Goal: Information Seeking & Learning: Learn about a topic

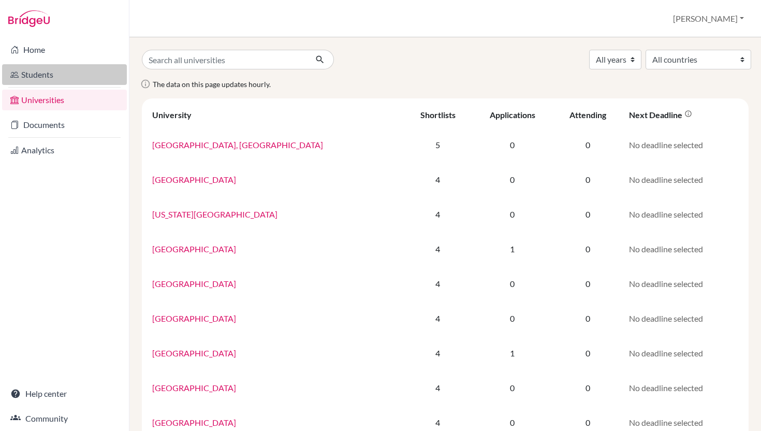
click at [58, 75] on link "Students" at bounding box center [64, 74] width 125 height 21
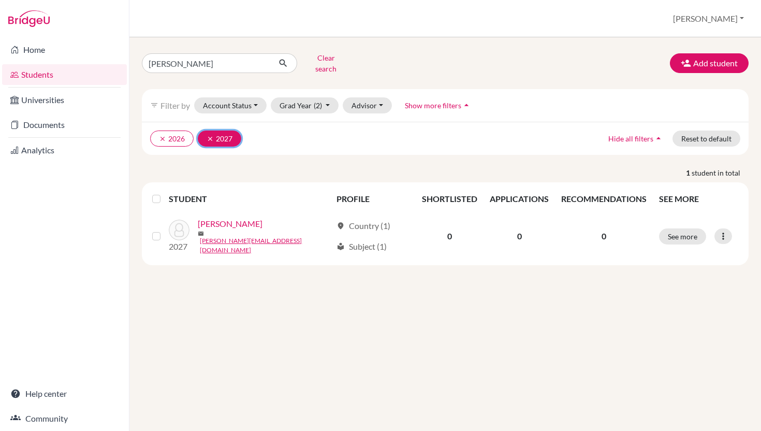
click at [214, 142] on icon "clear" at bounding box center [210, 138] width 7 height 7
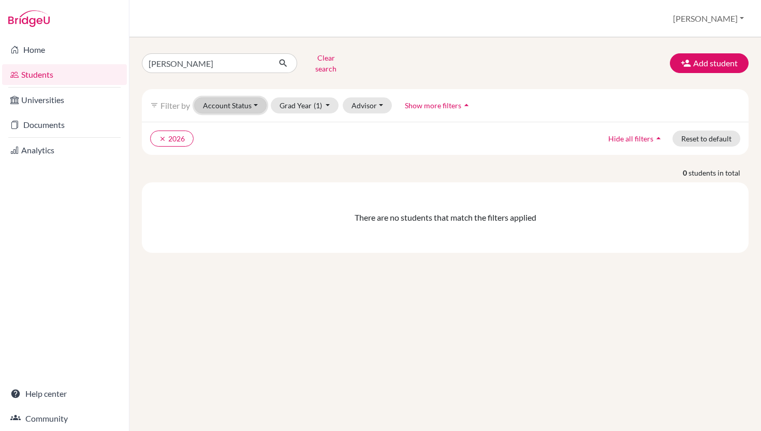
click at [267, 113] on button "Account Status" at bounding box center [230, 105] width 73 height 16
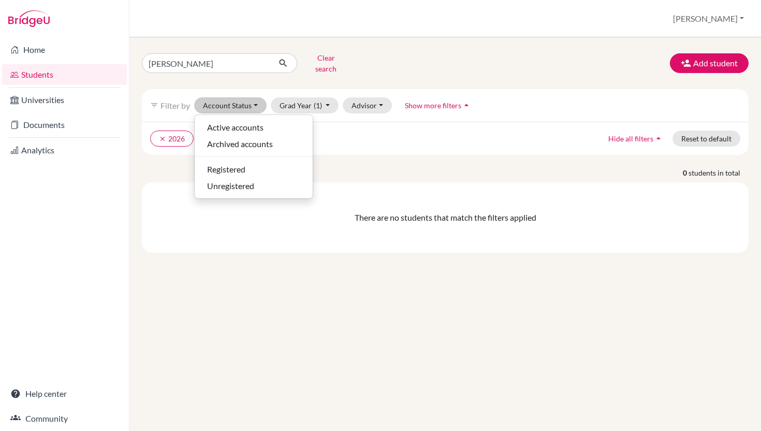
click at [375, 155] on div "clear 2026 Hide all filters arrow_drop_up Reset to default" at bounding box center [445, 138] width 607 height 33
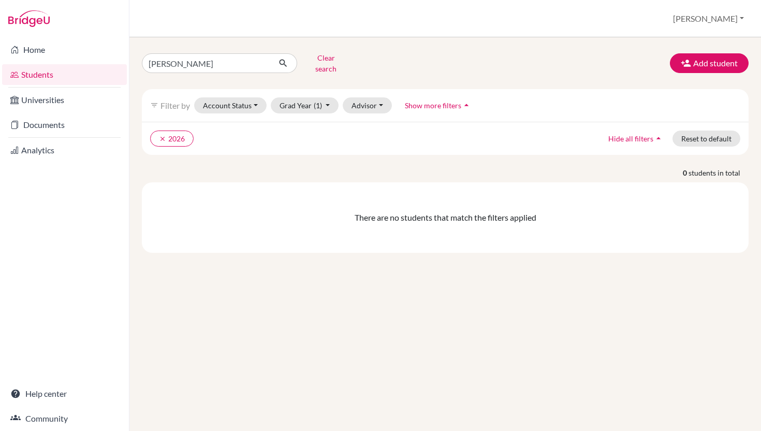
click at [62, 73] on link "Students" at bounding box center [64, 74] width 125 height 21
click at [268, 64] on input "[PERSON_NAME]" at bounding box center [206, 63] width 128 height 20
click at [256, 69] on input "Hasan Ghazale" at bounding box center [206, 63] width 128 height 20
click at [258, 66] on input "Hasan Ghazale" at bounding box center [206, 63] width 128 height 20
click at [168, 37] on div "Clear search Add student filter_list Filter by Account Status Active accounts A…" at bounding box center [445, 234] width 632 height 394
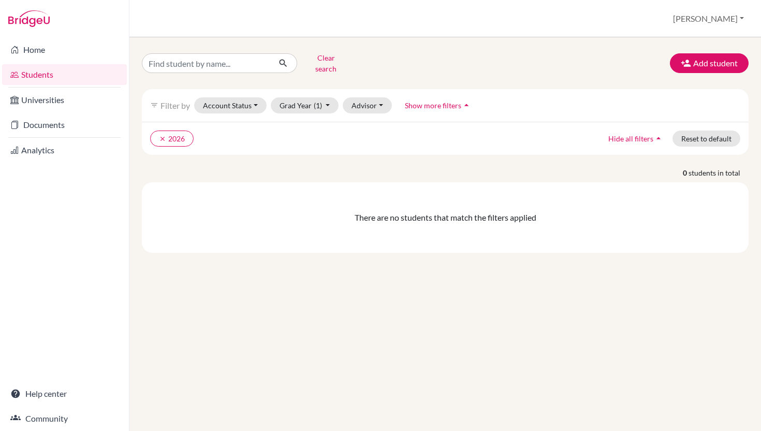
click at [74, 74] on link "Students" at bounding box center [64, 74] width 125 height 21
click at [328, 64] on button "Clear search" at bounding box center [325, 63] width 57 height 27
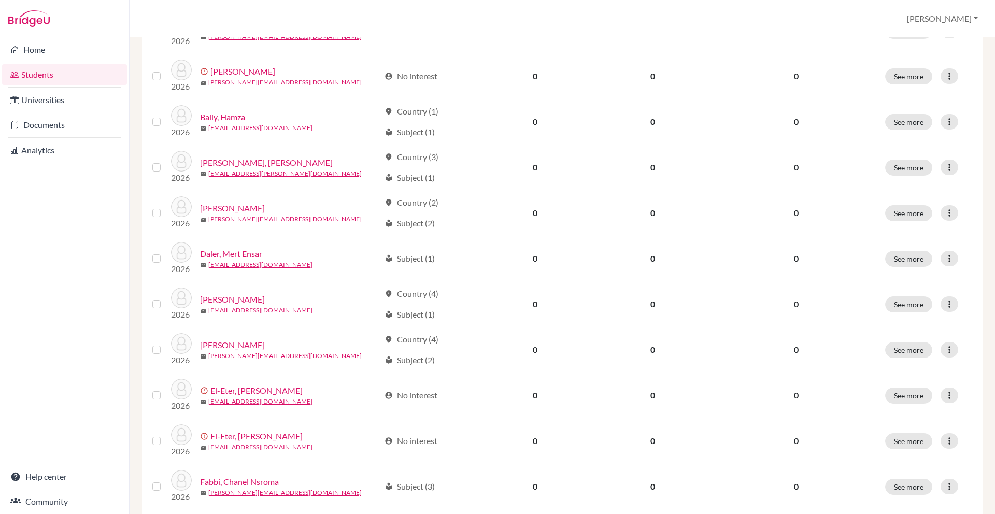
scroll to position [788, 0]
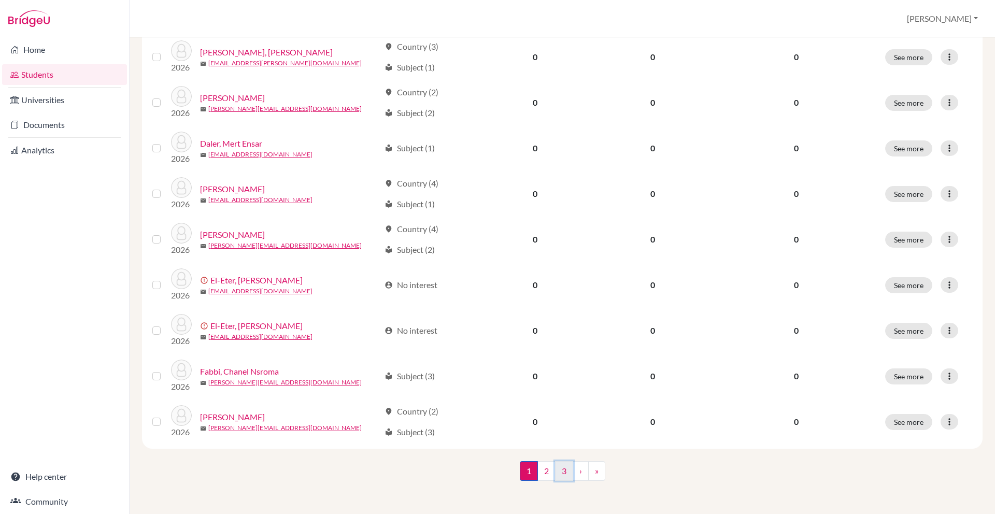
click at [561, 430] on link "3" at bounding box center [564, 471] width 18 height 20
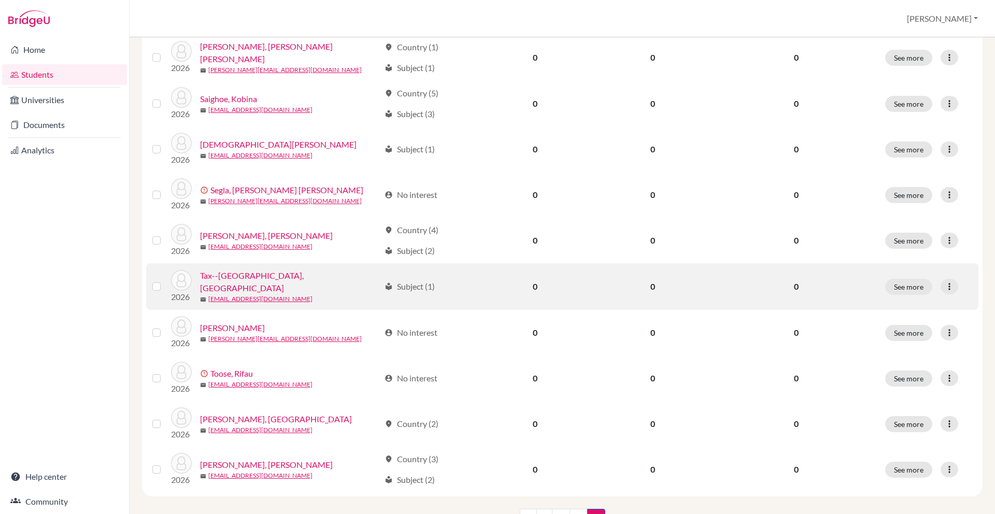
scroll to position [586, 0]
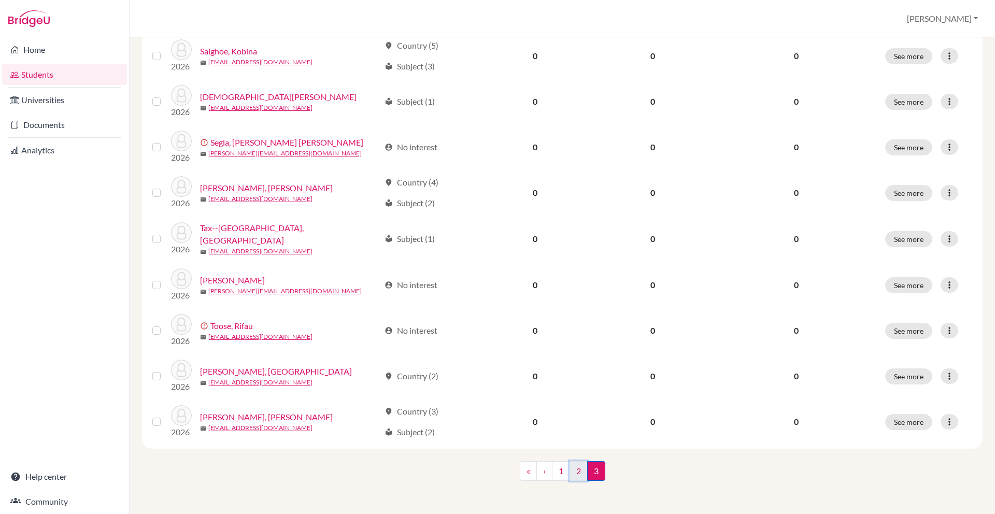
click at [580, 430] on link "2" at bounding box center [578, 471] width 18 height 20
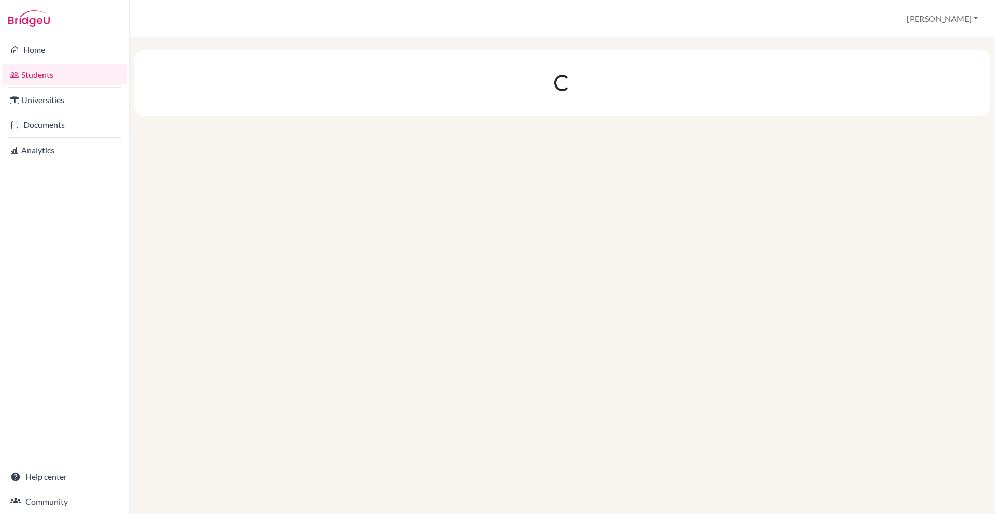
scroll to position [0, 0]
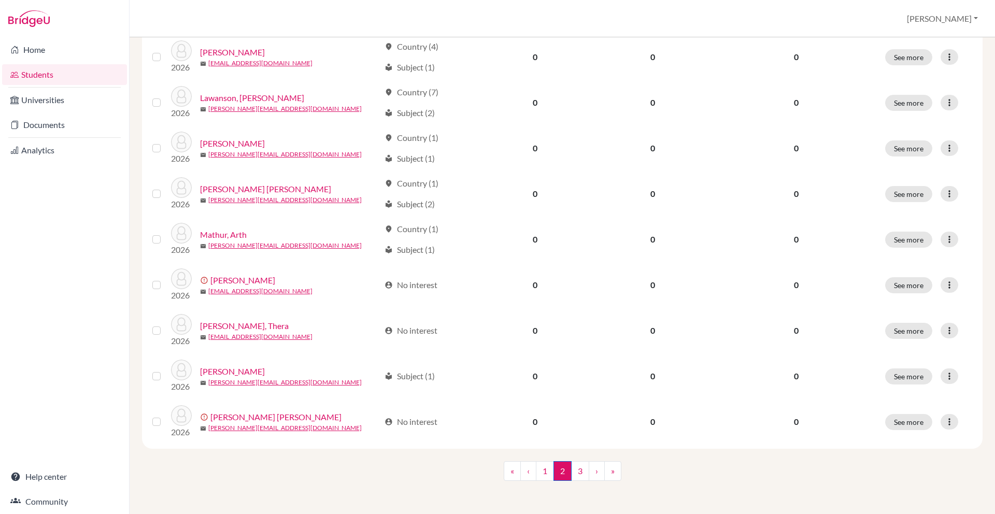
scroll to position [788, 0]
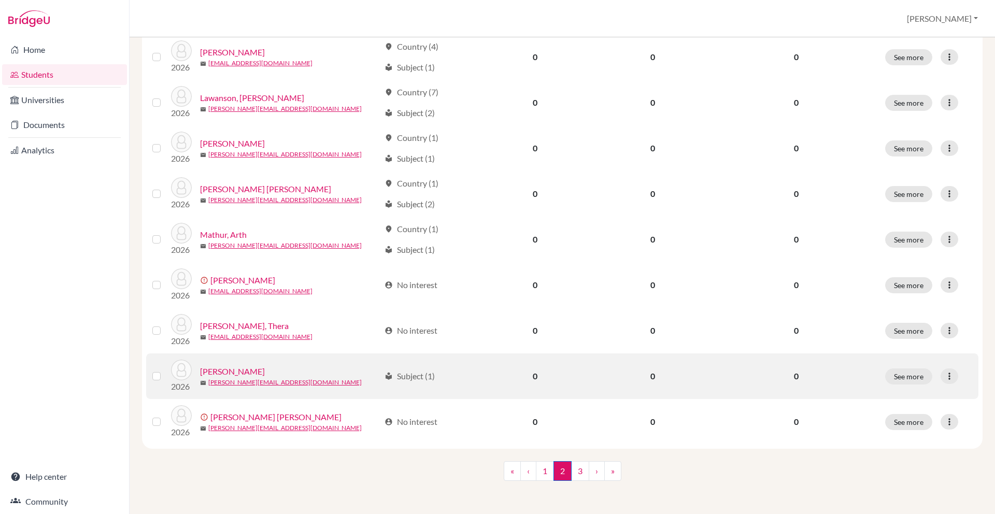
click at [334, 365] on div "Nair, Tanish" at bounding box center [290, 371] width 180 height 12
click at [362, 378] on div "mail t.nair@aris.edu.gh" at bounding box center [290, 382] width 180 height 9
click at [238, 365] on link "Nair, Tanish" at bounding box center [232, 371] width 65 height 12
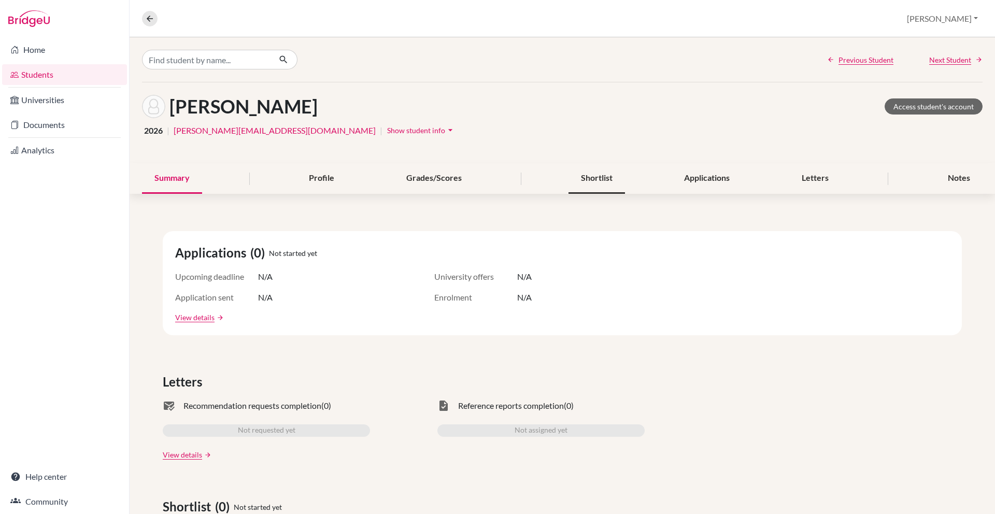
click at [596, 194] on div "Shortlist" at bounding box center [596, 178] width 56 height 31
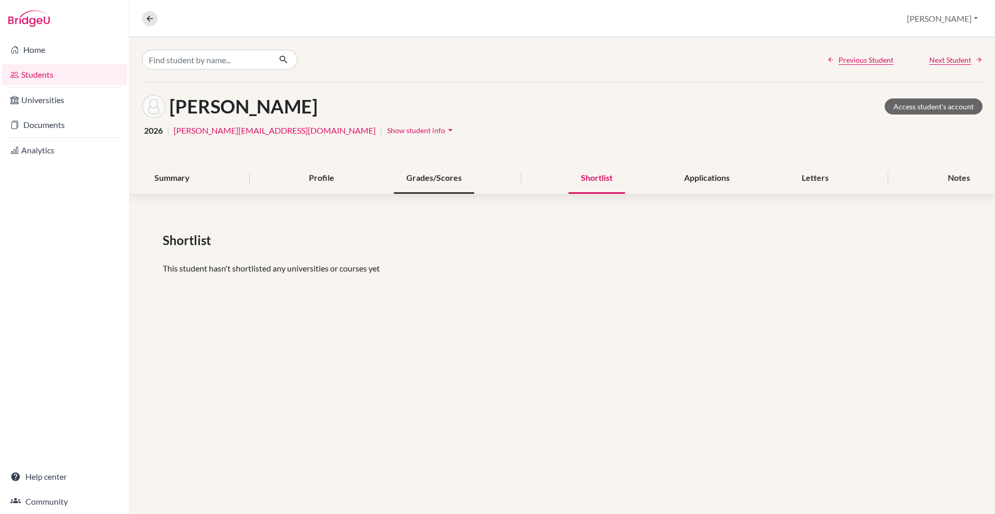
click at [423, 194] on div "Grades/Scores" at bounding box center [434, 178] width 80 height 31
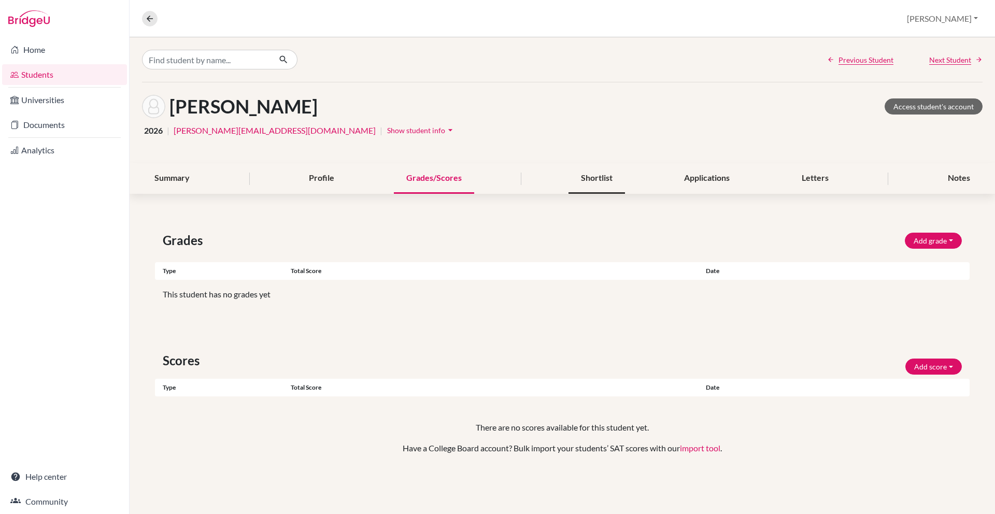
click at [580, 194] on div "Shortlist" at bounding box center [596, 178] width 56 height 31
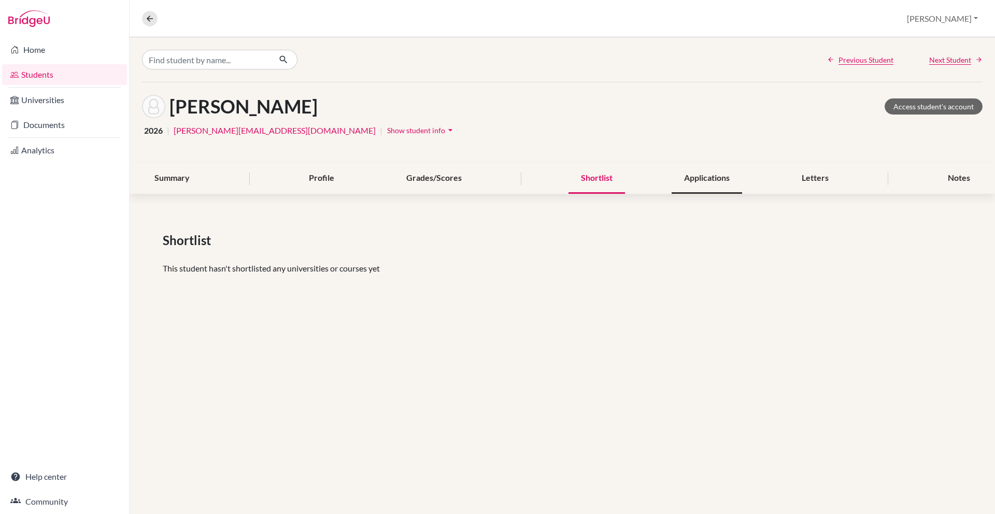
click at [713, 194] on div "Applications" at bounding box center [706, 178] width 70 height 31
click at [607, 194] on div "Shortlist" at bounding box center [596, 178] width 56 height 31
click at [328, 194] on div "Profile" at bounding box center [321, 178] width 50 height 31
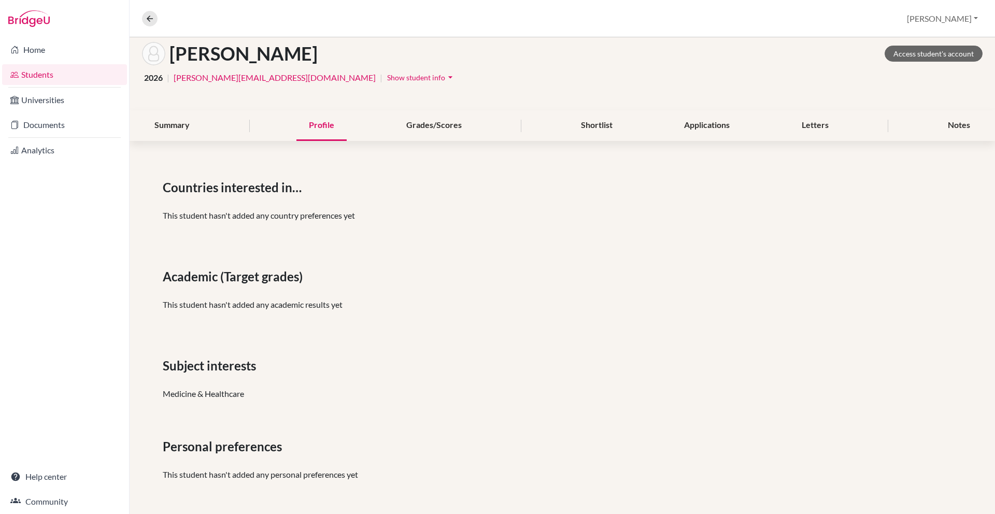
scroll to position [118, 0]
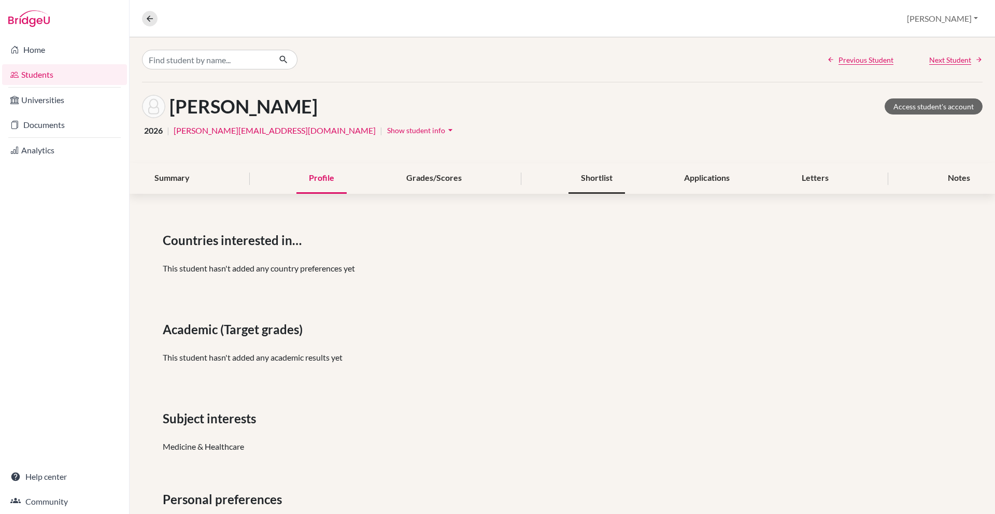
click at [609, 194] on div "Shortlist" at bounding box center [596, 178] width 56 height 31
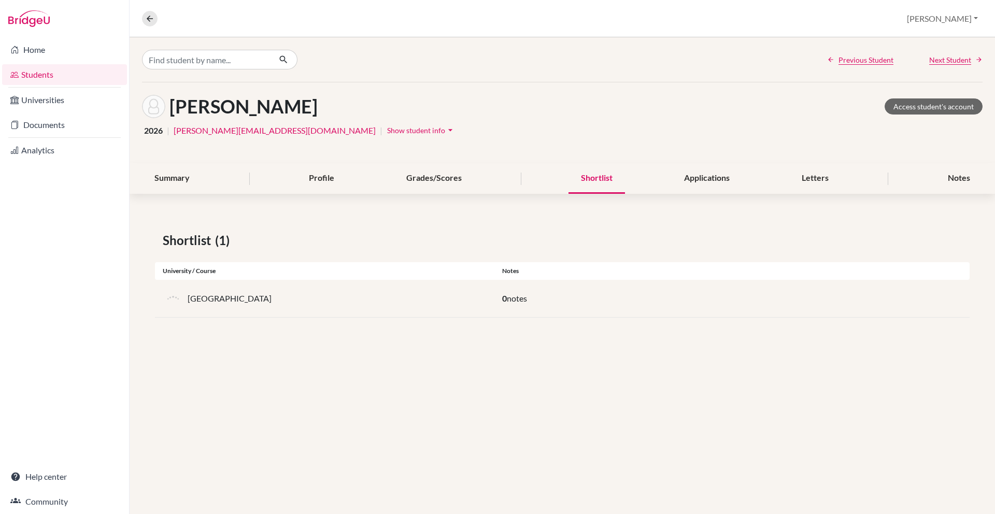
click at [848, 185] on div "Summary Profile Grades/Scores Shortlist Applications Letters Notes" at bounding box center [562, 178] width 840 height 31
click at [831, 194] on div "Letters" at bounding box center [815, 178] width 52 height 31
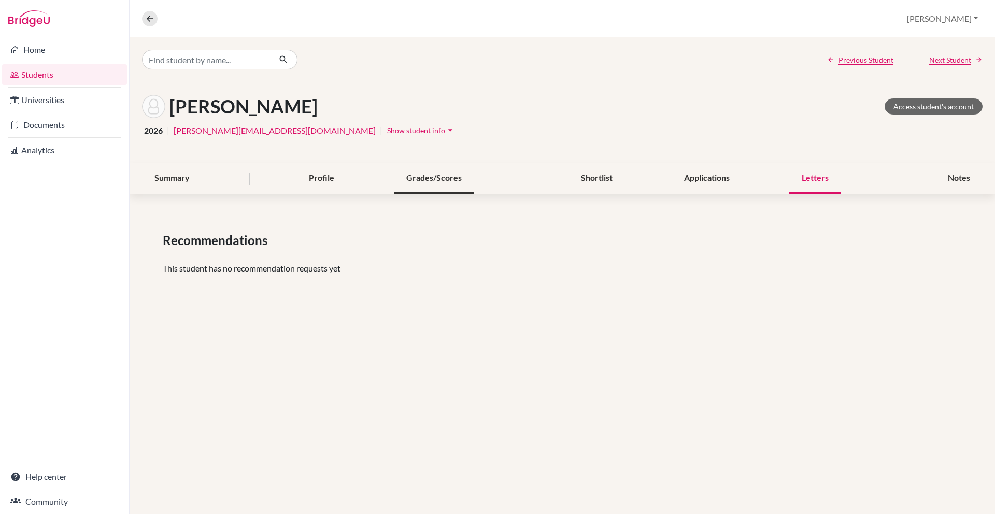
click at [437, 194] on div "Grades/Scores" at bounding box center [434, 178] width 80 height 31
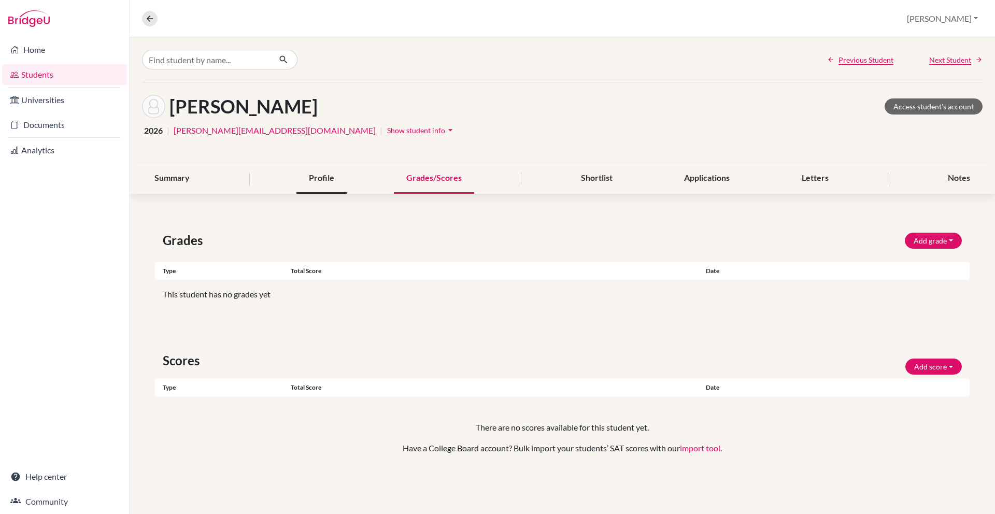
click at [299, 194] on div "Profile" at bounding box center [321, 178] width 50 height 31
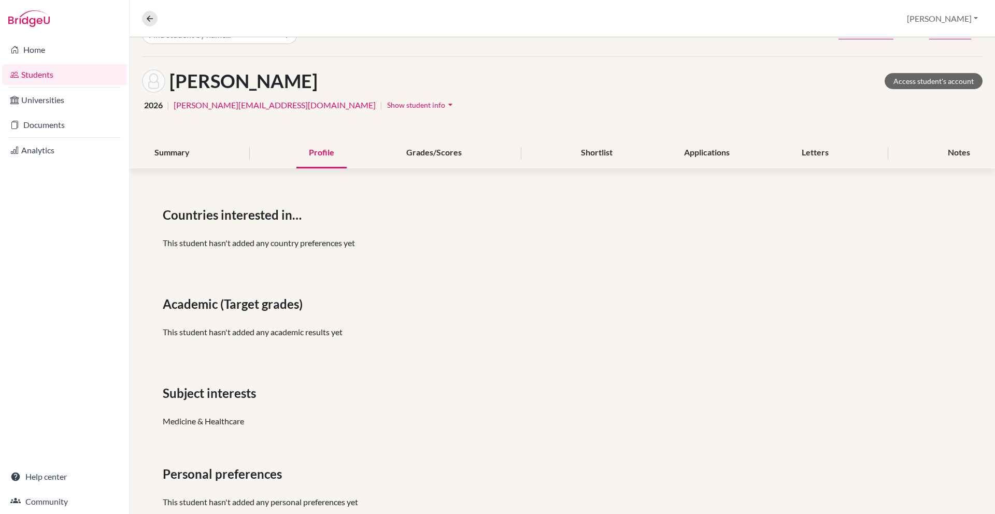
scroll to position [16, 0]
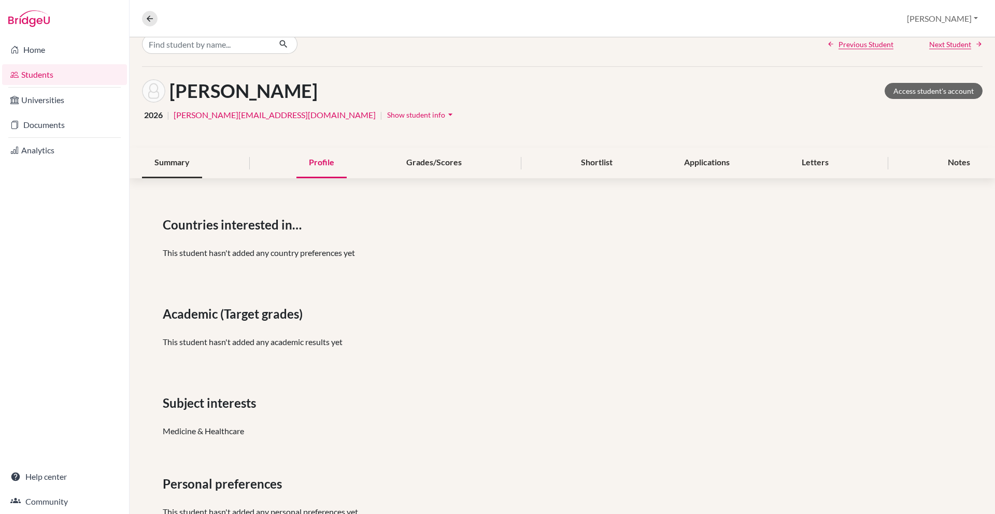
click at [202, 178] on div "Summary" at bounding box center [172, 163] width 60 height 31
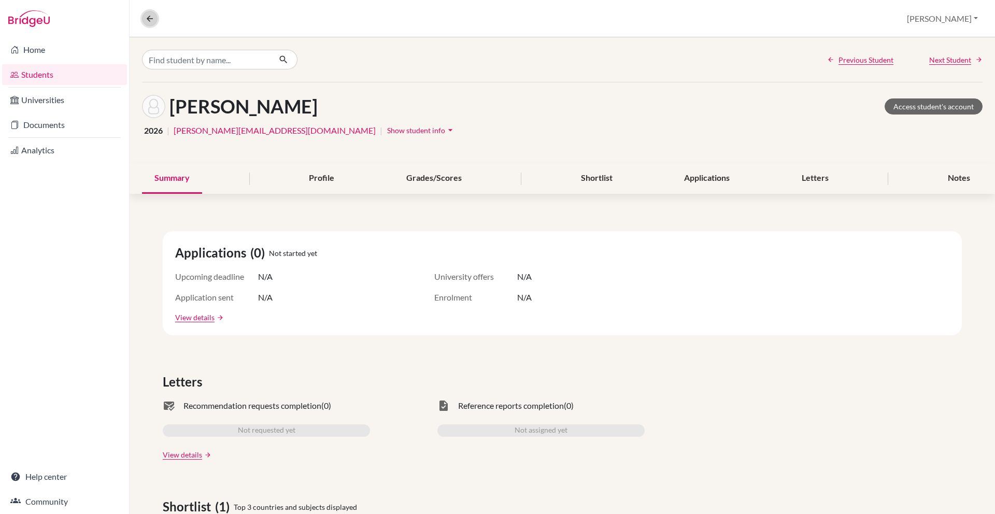
click at [151, 20] on icon at bounding box center [149, 18] width 9 height 9
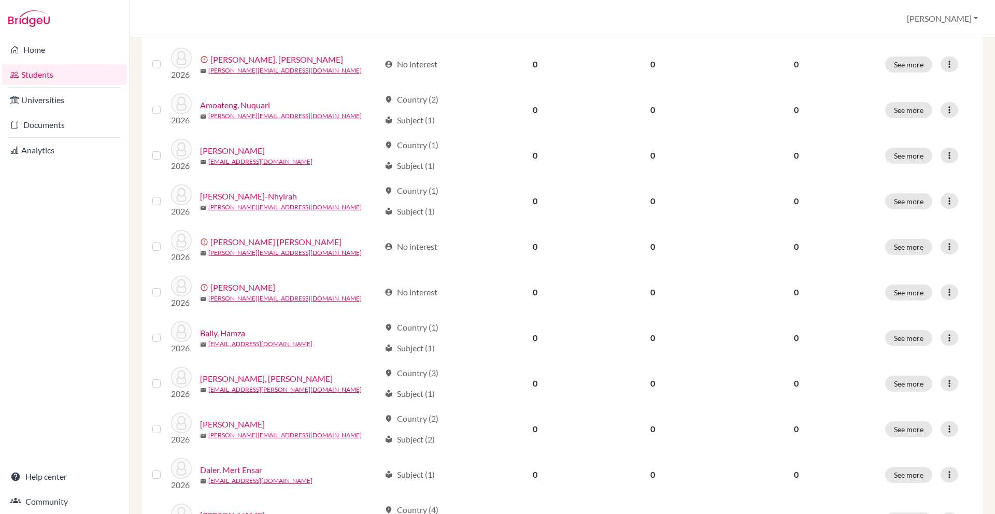
scroll to position [788, 0]
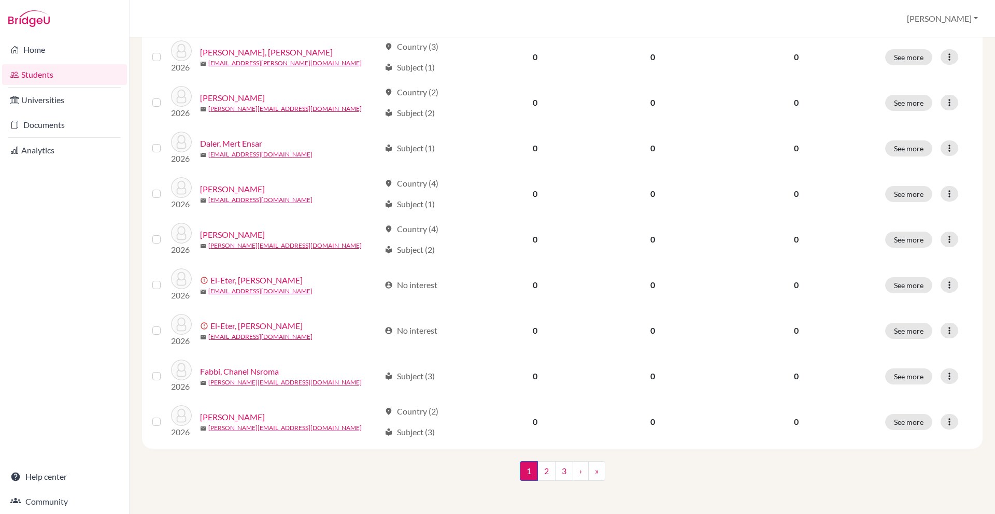
click at [524, 468] on span "1 (current)" at bounding box center [529, 471] width 18 height 20
click at [548, 469] on link "2" at bounding box center [546, 471] width 18 height 20
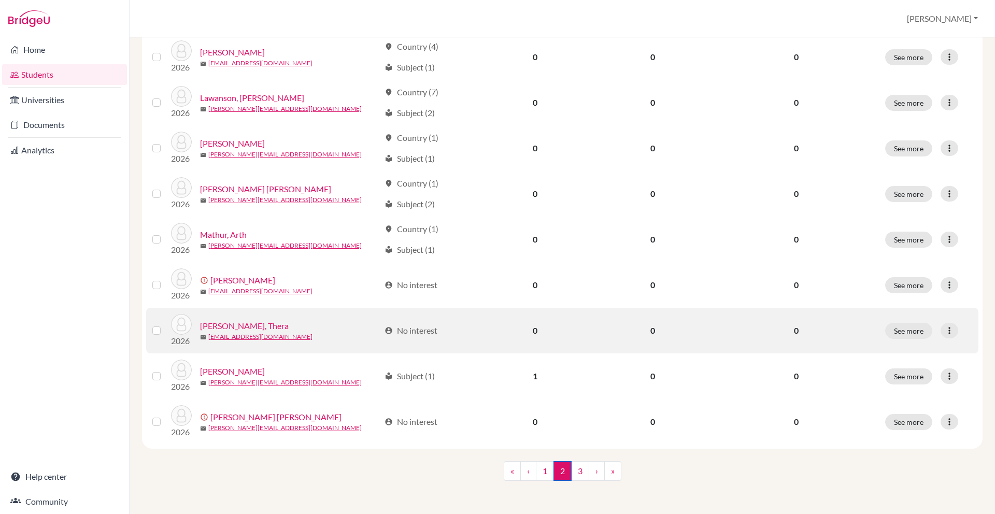
scroll to position [786, 0]
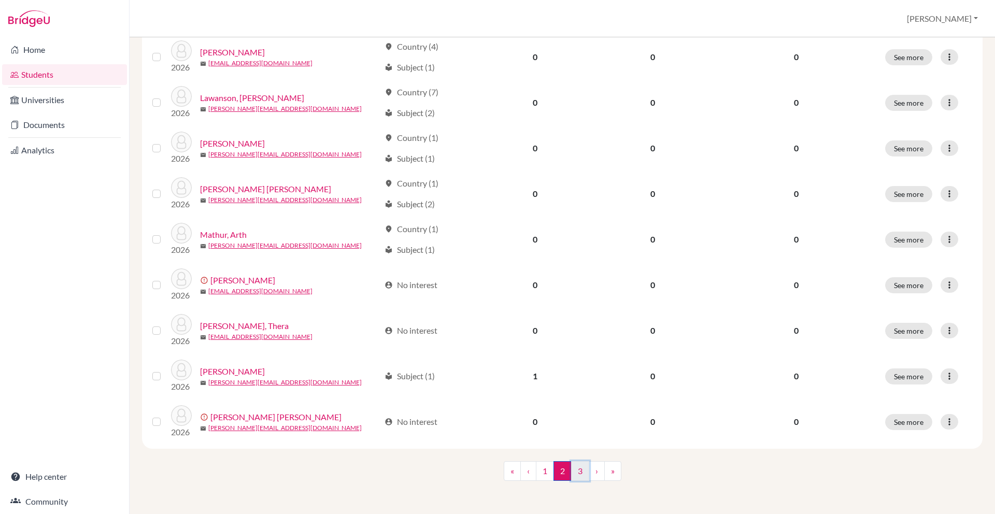
click at [584, 470] on link "3" at bounding box center [580, 471] width 18 height 20
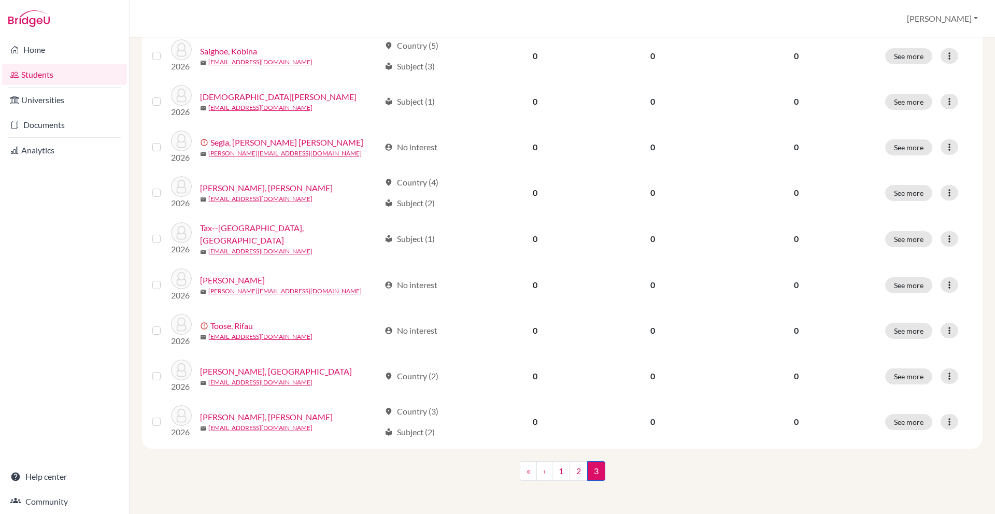
scroll to position [581, 0]
click at [560, 473] on link "1" at bounding box center [561, 471] width 18 height 20
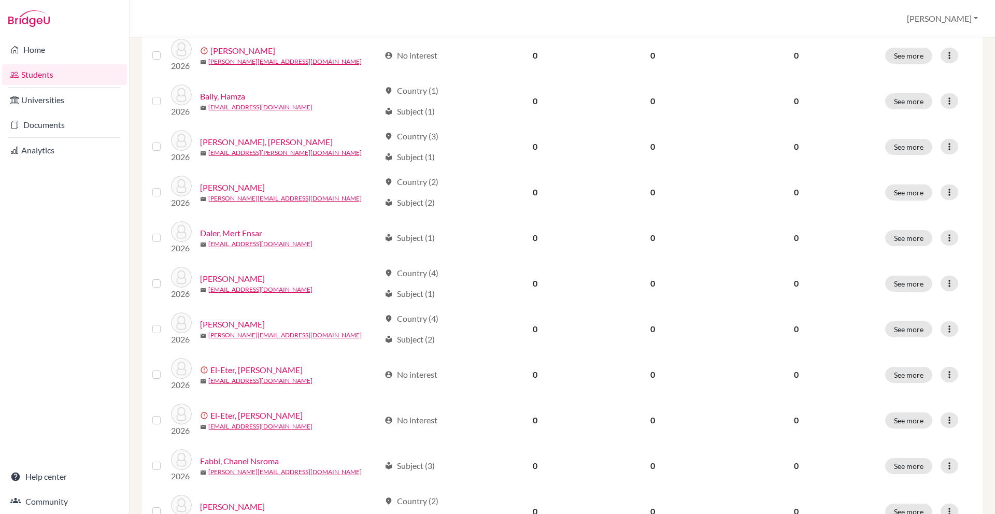
scroll to position [788, 0]
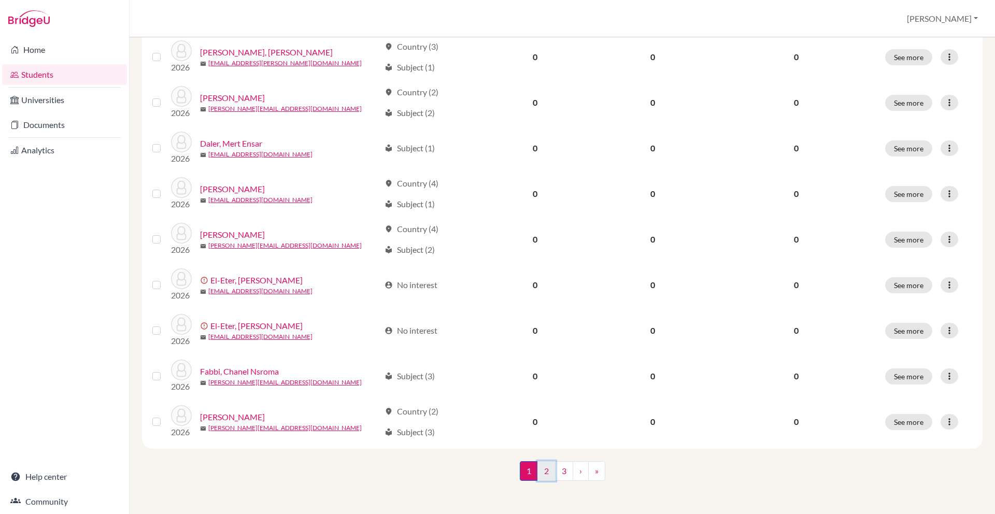
click at [546, 471] on link "2" at bounding box center [546, 471] width 18 height 20
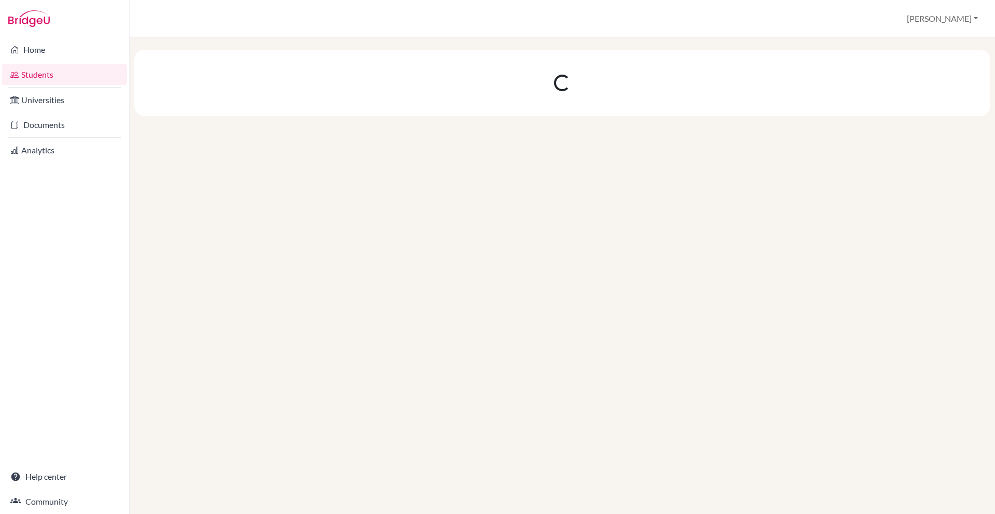
scroll to position [0, 0]
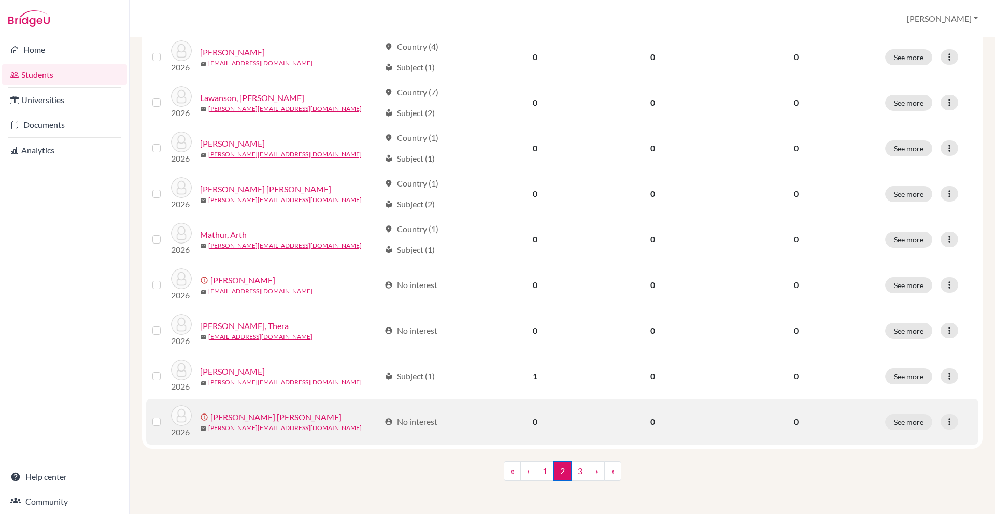
scroll to position [786, 0]
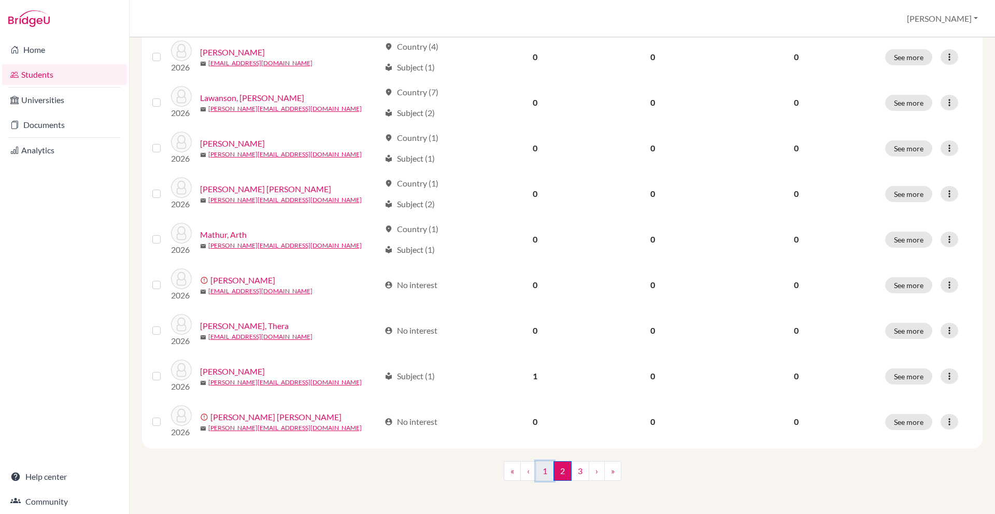
click at [544, 471] on link "1" at bounding box center [545, 471] width 18 height 20
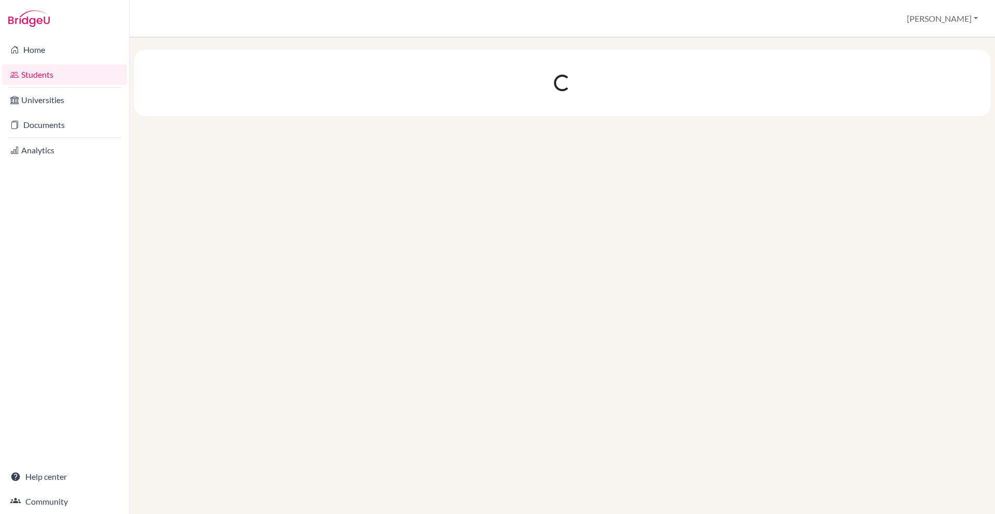
scroll to position [0, 0]
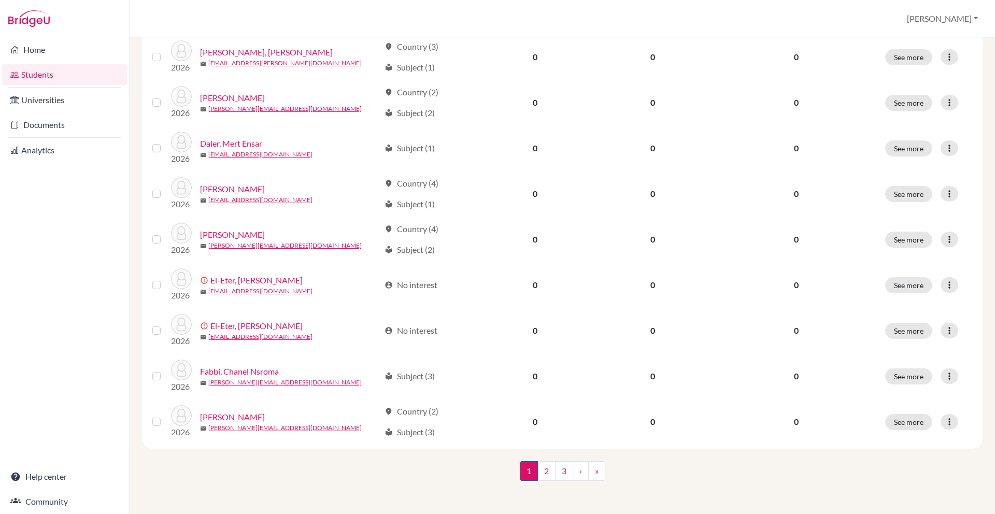
scroll to position [788, 0]
click at [548, 470] on link "2" at bounding box center [546, 471] width 18 height 20
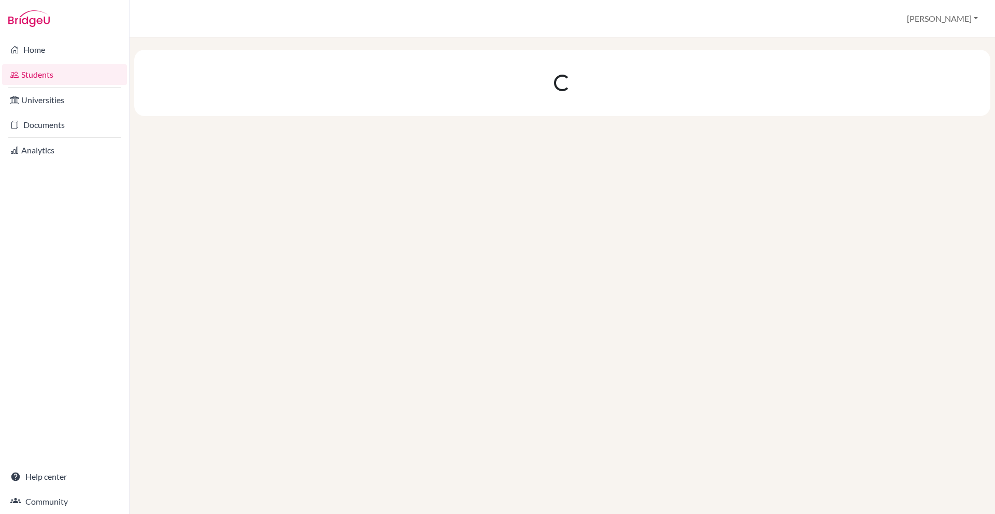
scroll to position [0, 0]
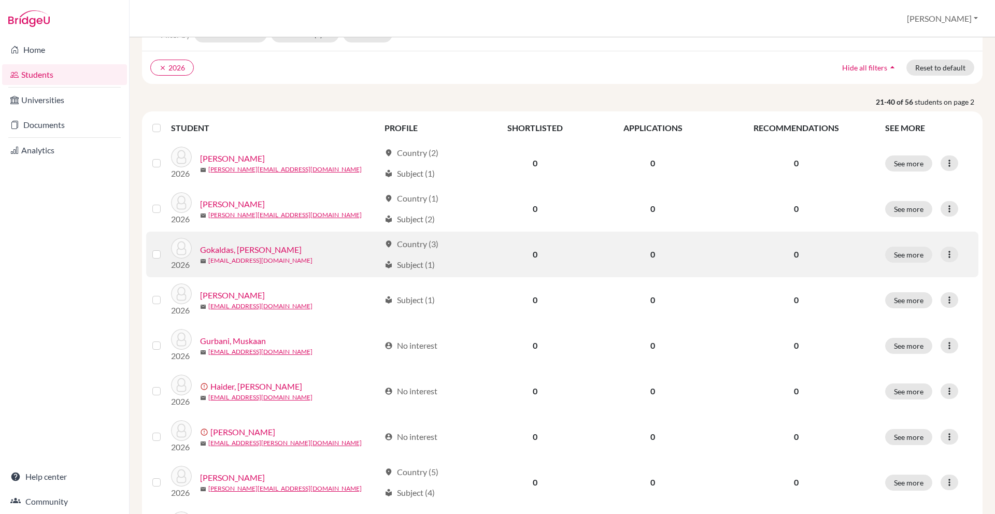
scroll to position [64, 0]
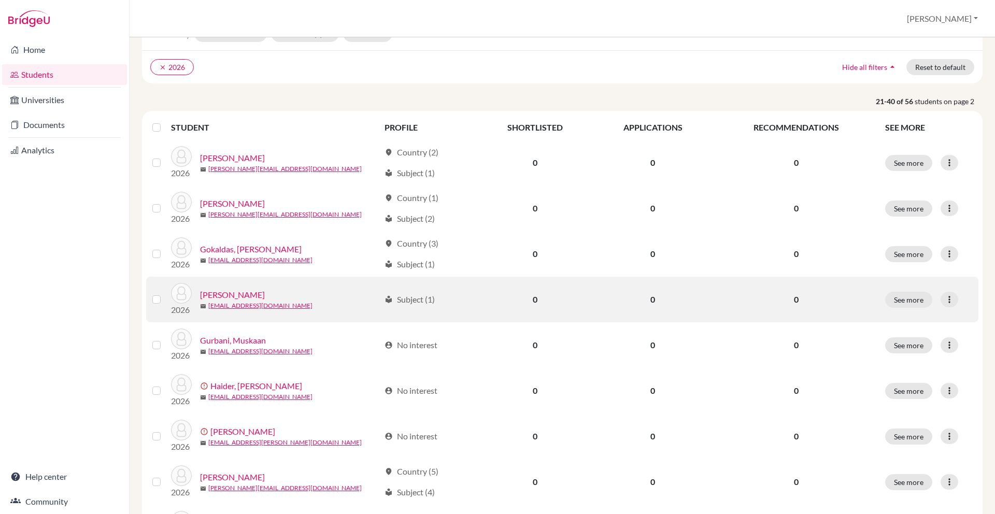
click at [249, 301] on link "Gulati, Sameep" at bounding box center [232, 295] width 65 height 12
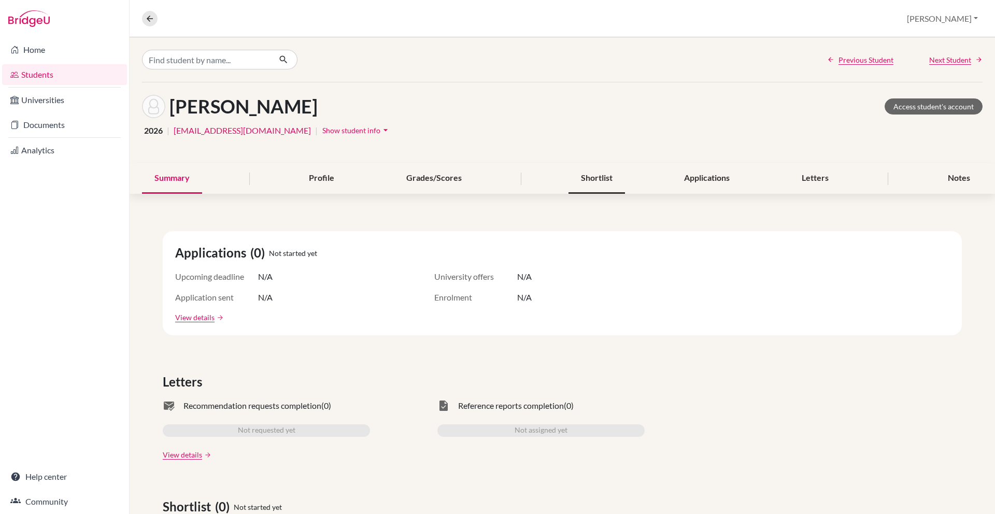
click at [592, 194] on div "Shortlist" at bounding box center [596, 178] width 56 height 31
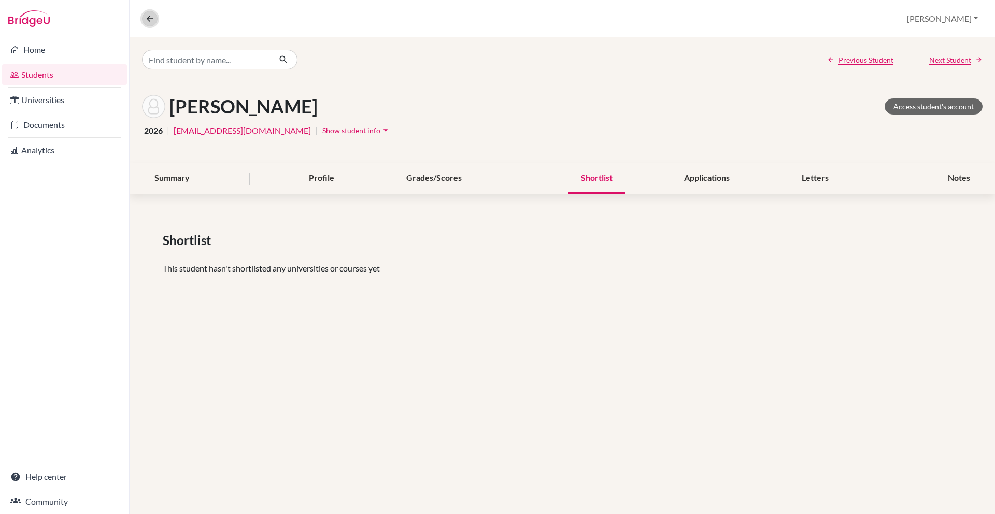
click at [146, 18] on icon at bounding box center [149, 18] width 9 height 9
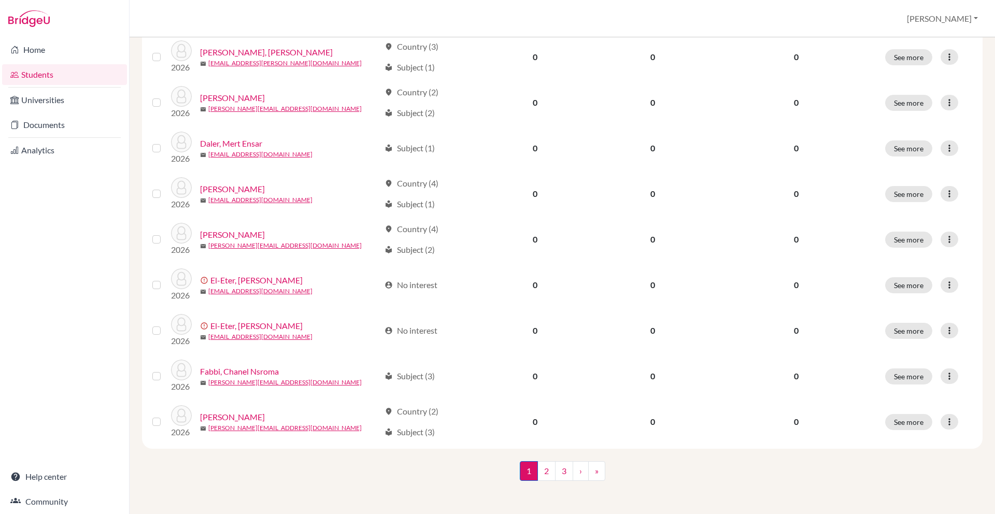
scroll to position [788, 0]
click at [544, 475] on link "2" at bounding box center [546, 471] width 18 height 20
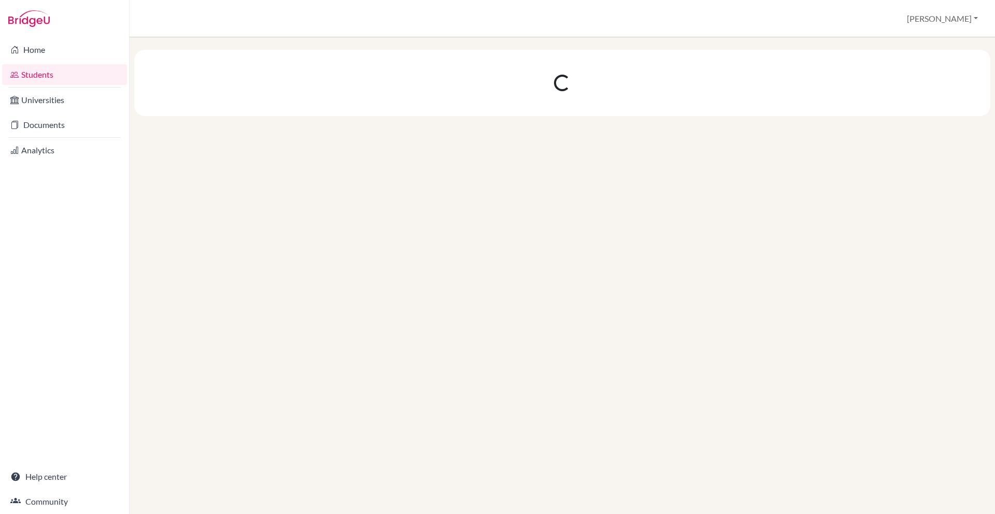
scroll to position [0, 0]
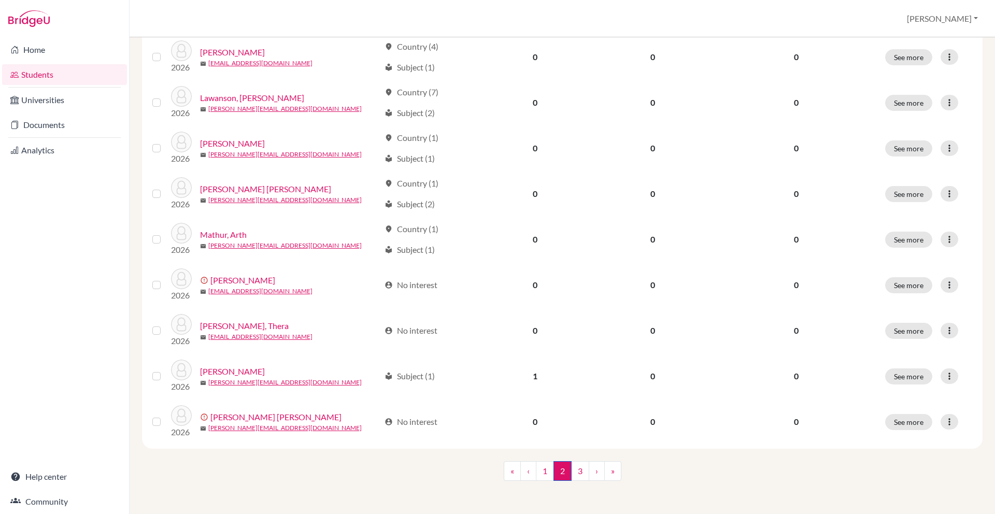
scroll to position [786, 0]
click at [584, 462] on link "3" at bounding box center [580, 471] width 18 height 20
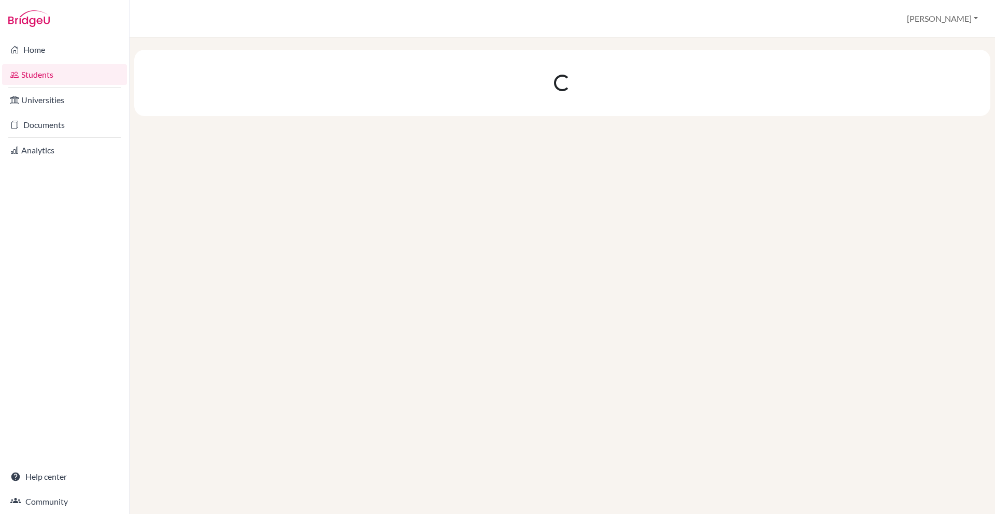
scroll to position [0, 0]
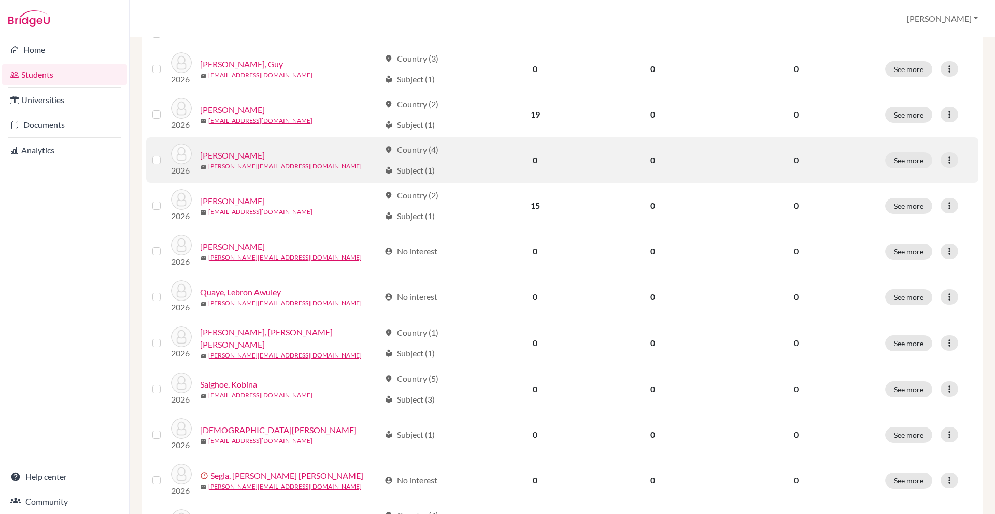
scroll to position [163, 0]
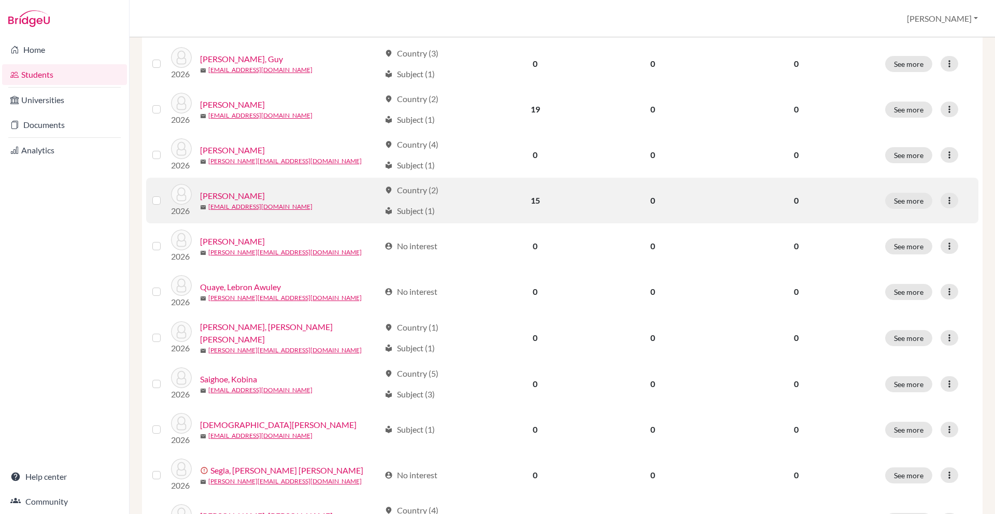
click at [254, 202] on link "Pattnaik, Ishan" at bounding box center [232, 196] width 65 height 12
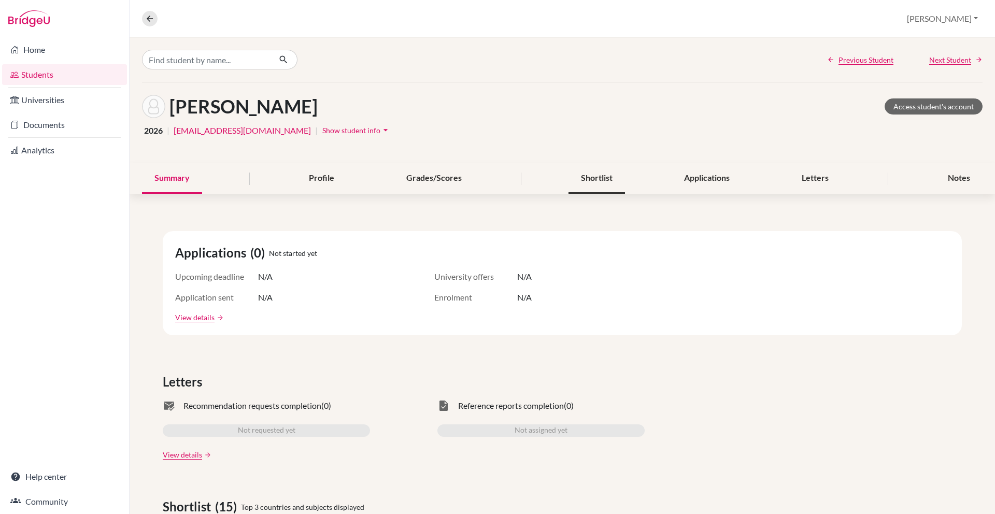
click at [597, 194] on div "Shortlist" at bounding box center [596, 178] width 56 height 31
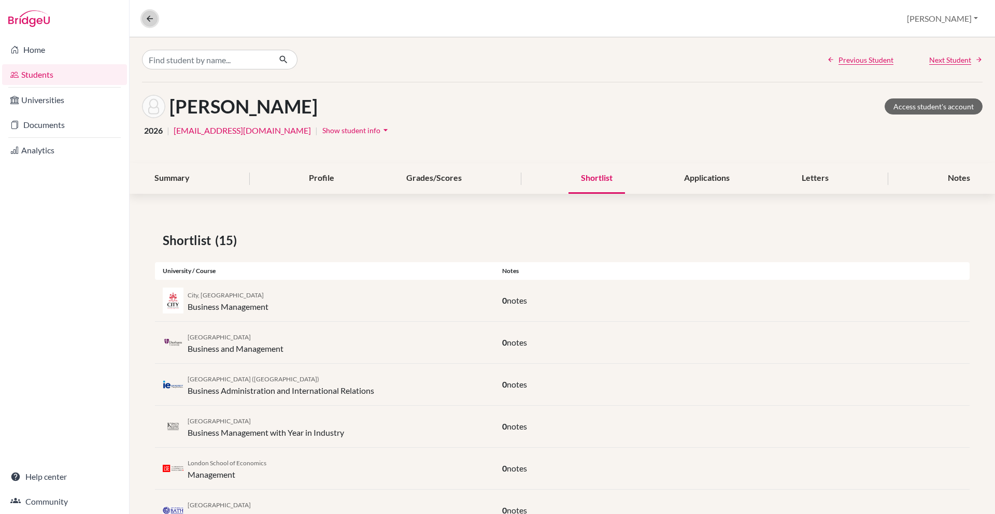
click at [150, 23] on icon at bounding box center [149, 18] width 9 height 9
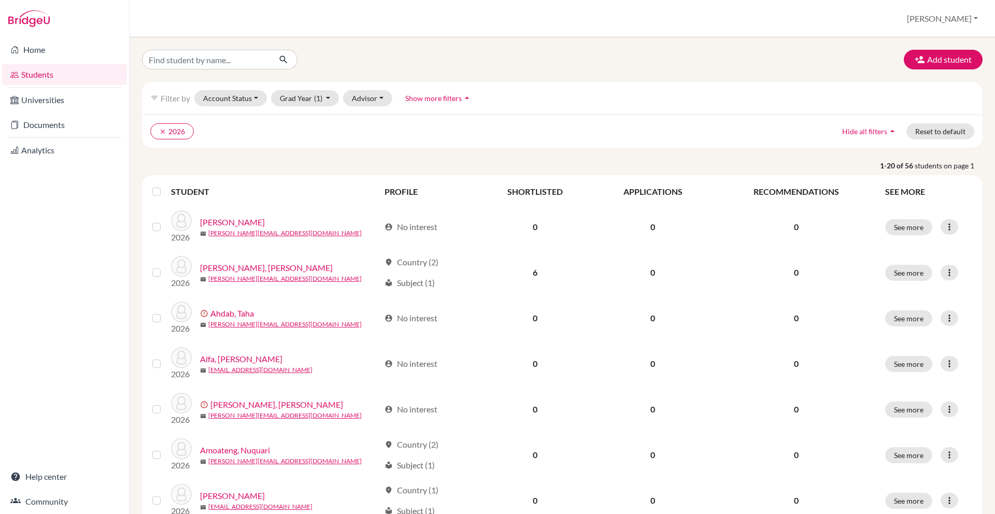
scroll to position [788, 0]
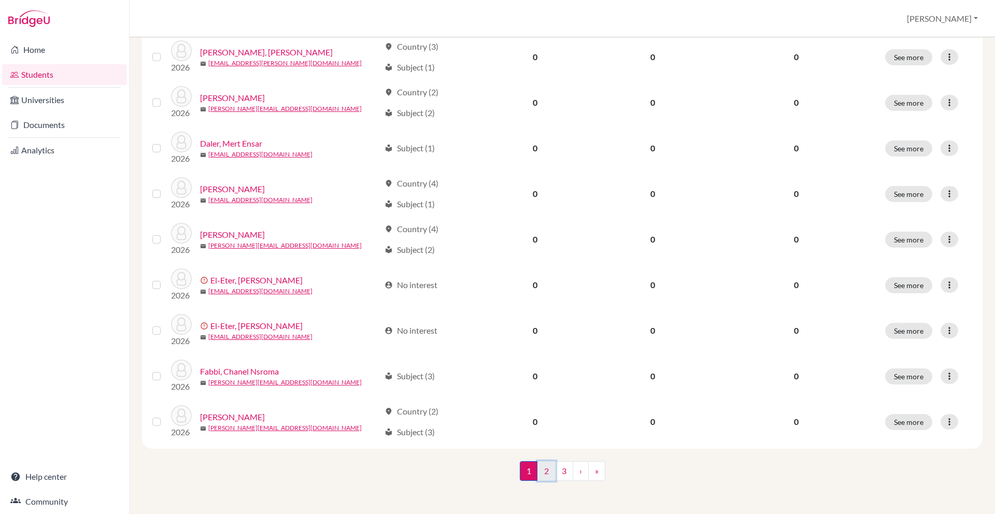
click at [541, 469] on link "2" at bounding box center [546, 471] width 18 height 20
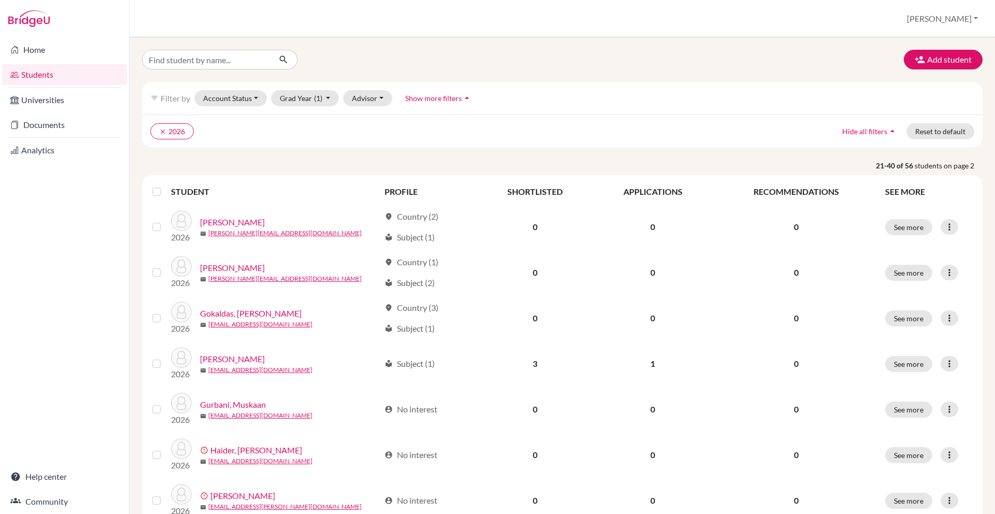
click at [790, 204] on th "RECOMMENDATIONS" at bounding box center [795, 191] width 165 height 25
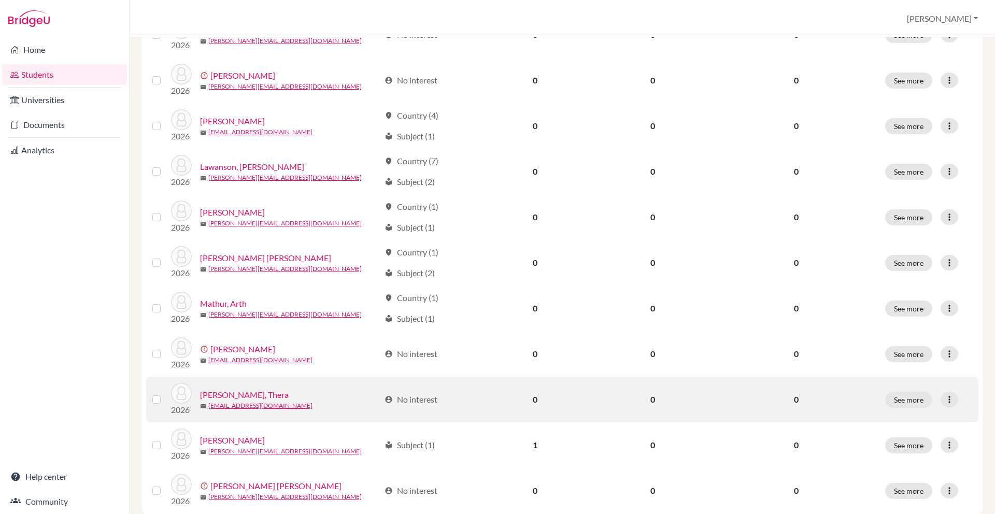
scroll to position [786, 0]
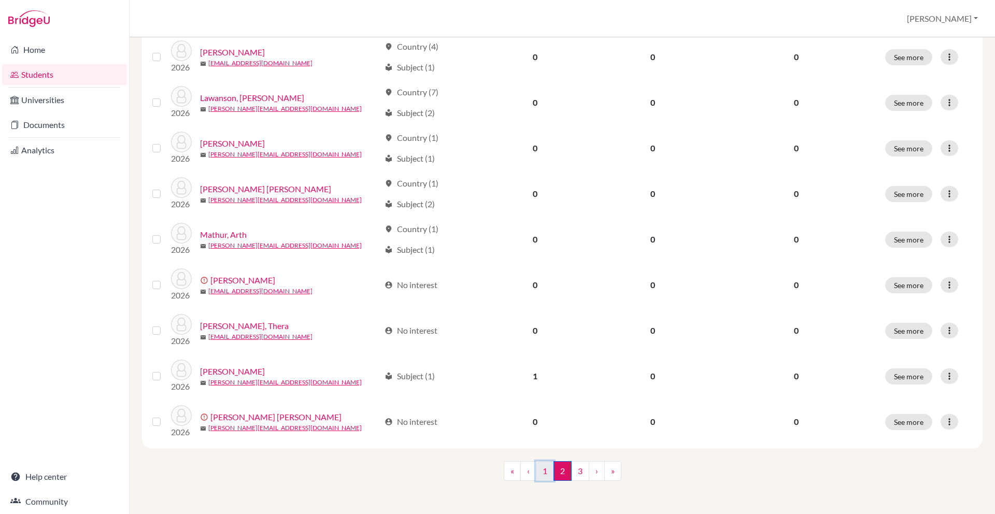
click at [540, 475] on link "1" at bounding box center [545, 471] width 18 height 20
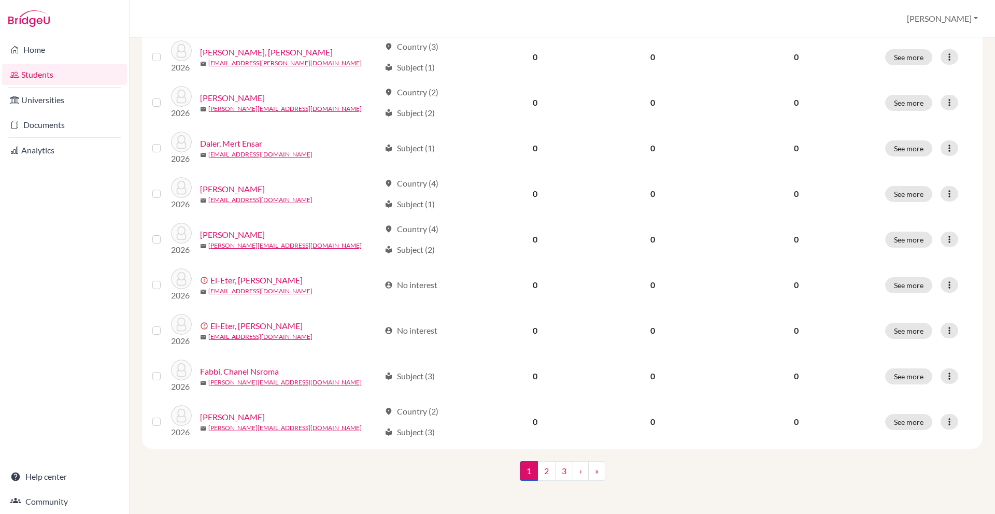
scroll to position [788, 0]
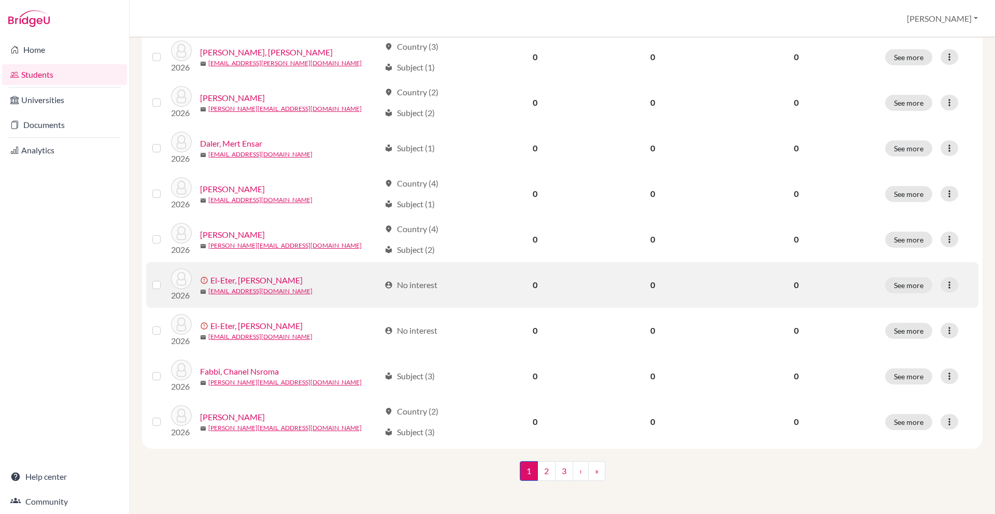
click at [235, 274] on link "El-Eter, [PERSON_NAME]" at bounding box center [256, 280] width 92 height 12
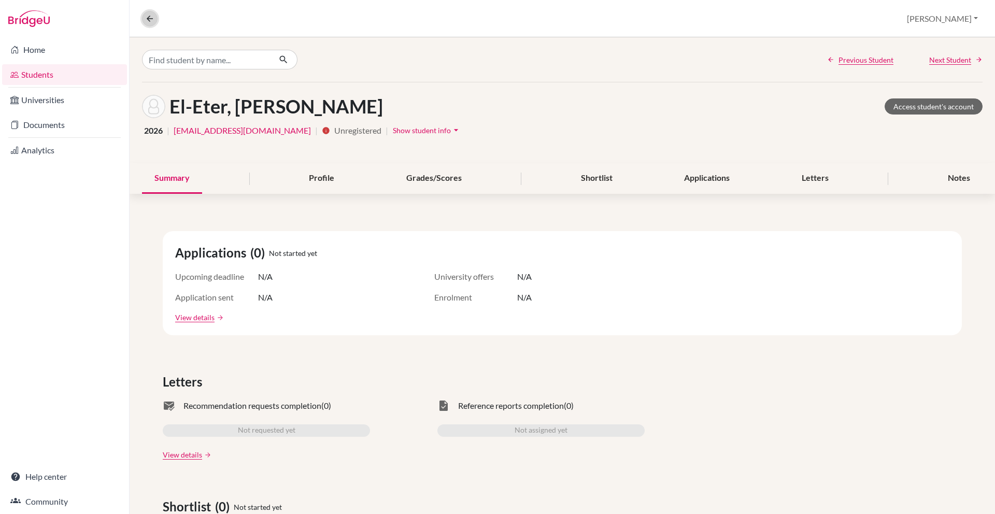
click at [149, 17] on icon at bounding box center [149, 18] width 9 height 9
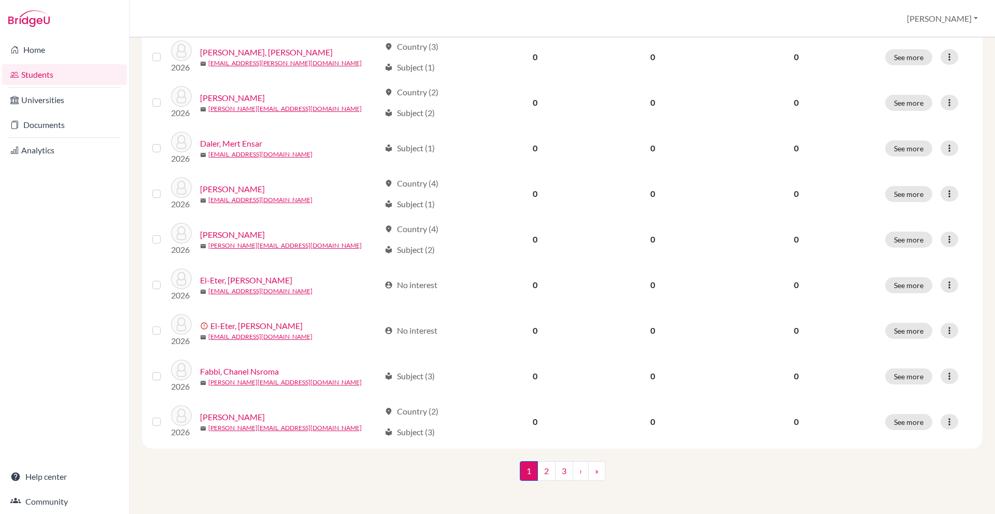
scroll to position [788, 0]
click at [548, 466] on link "2" at bounding box center [546, 471] width 18 height 20
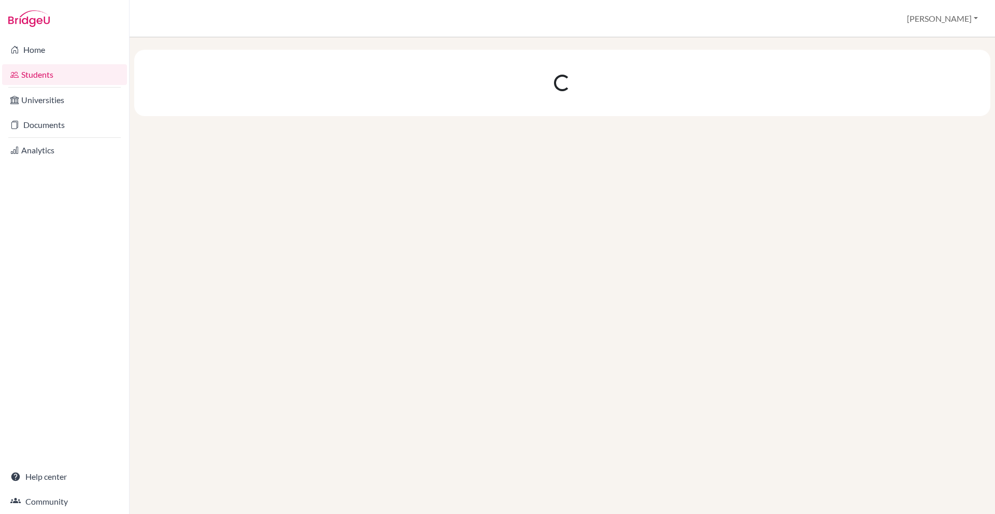
scroll to position [0, 0]
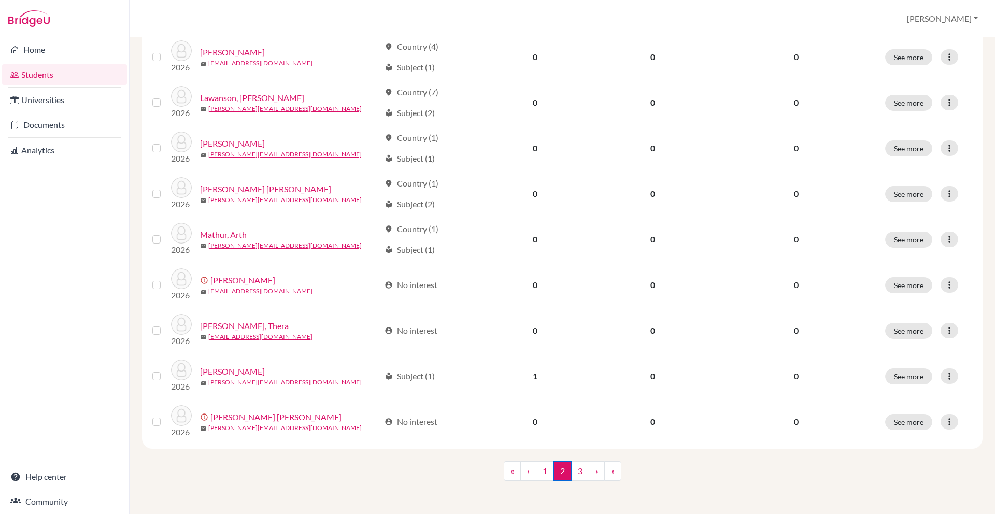
scroll to position [786, 0]
click at [584, 468] on link "3" at bounding box center [580, 471] width 18 height 20
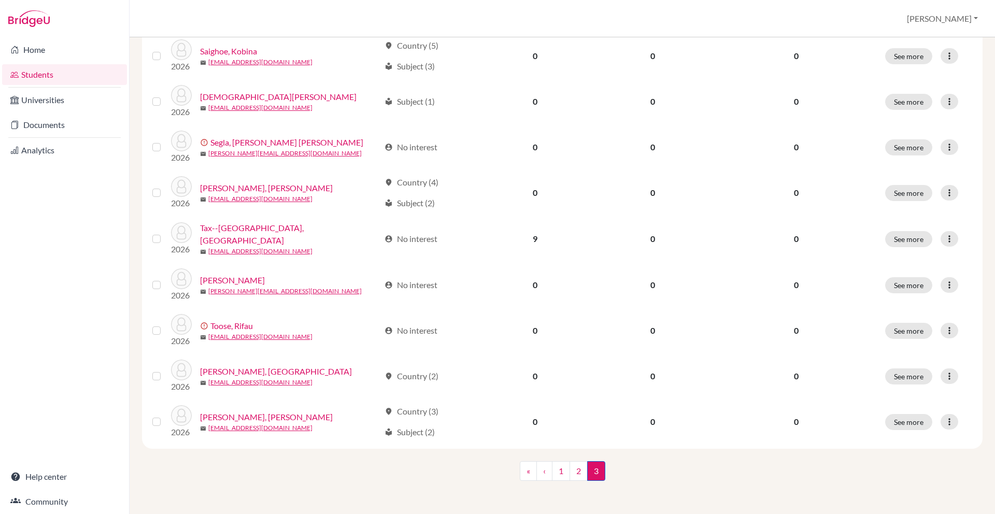
scroll to position [591, 0]
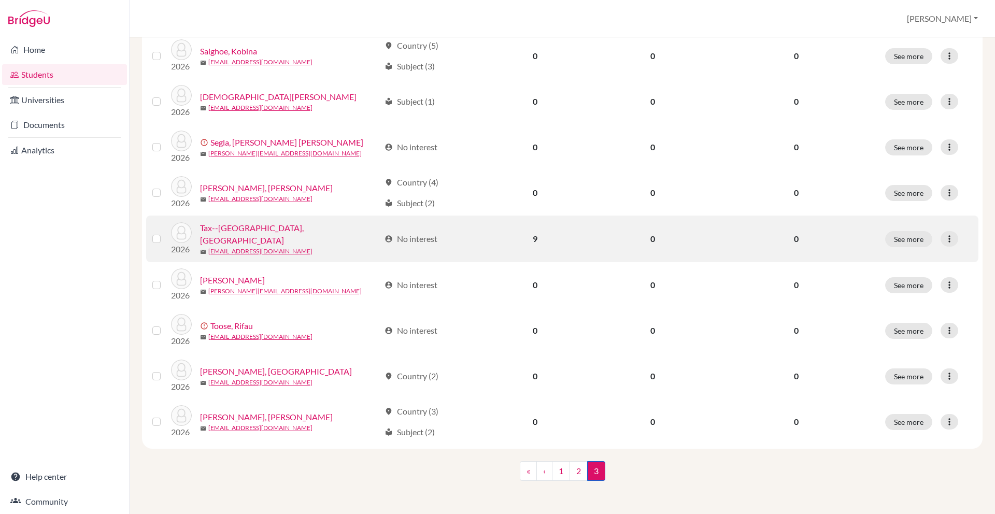
click at [286, 222] on link "Tax--Valence, Nohlan" at bounding box center [290, 234] width 180 height 25
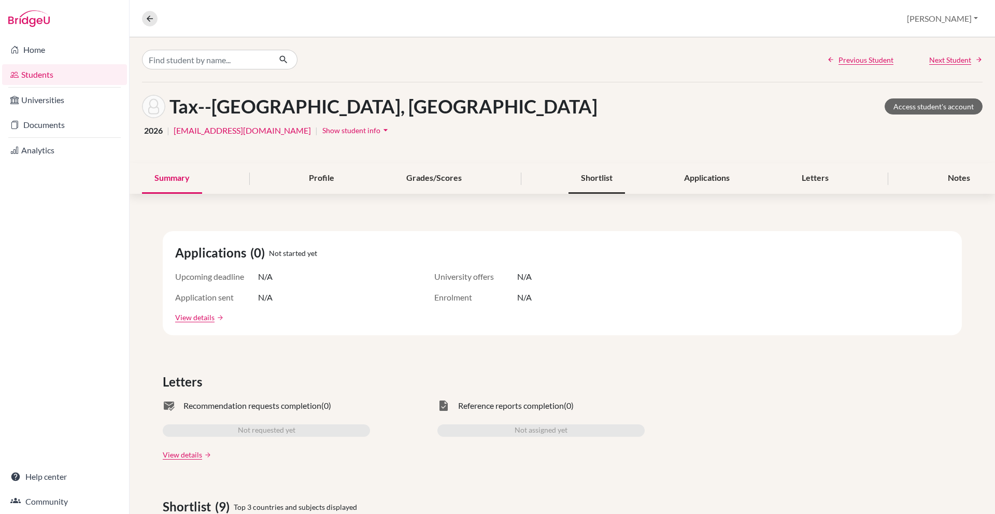
click at [601, 194] on div "Shortlist" at bounding box center [596, 178] width 56 height 31
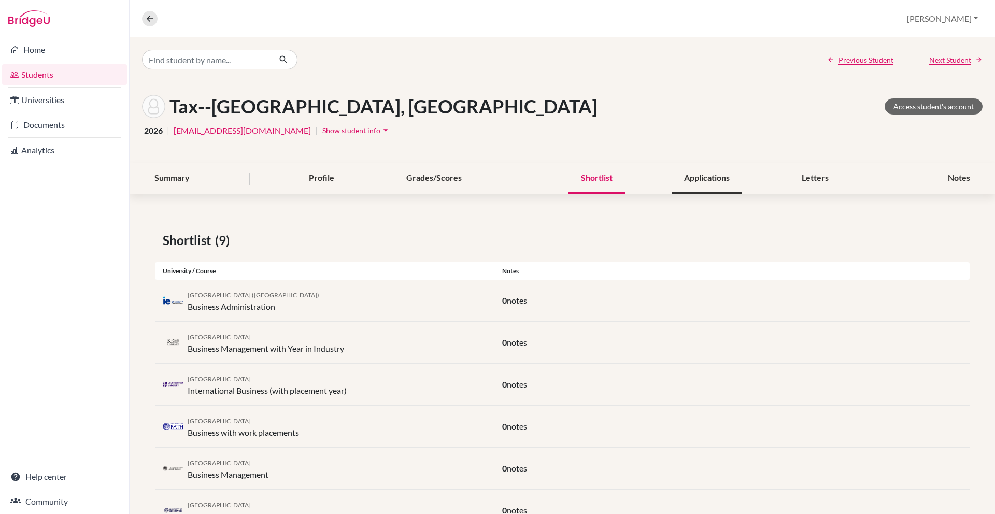
click at [710, 194] on div "Applications" at bounding box center [706, 178] width 70 height 31
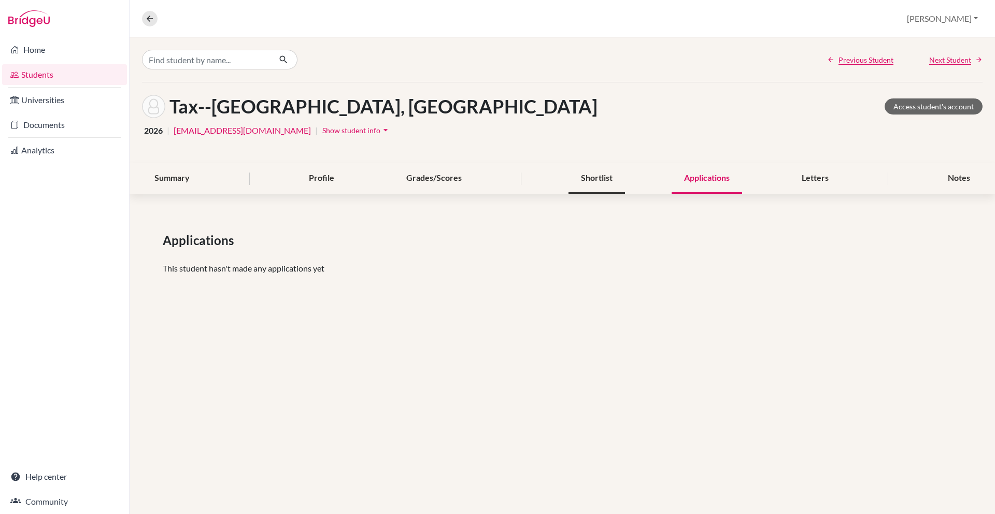
click at [595, 194] on div "Shortlist" at bounding box center [596, 178] width 56 height 31
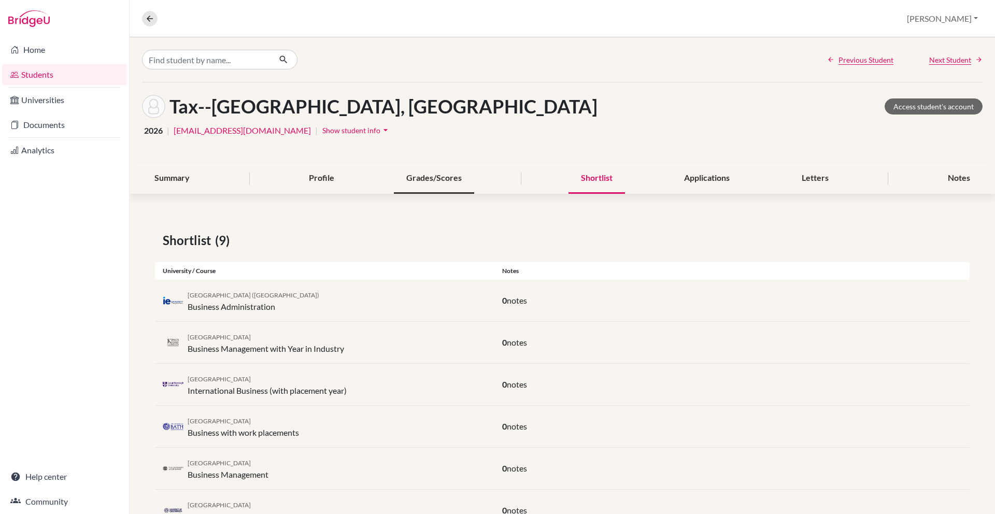
click at [449, 194] on div "Grades/Scores" at bounding box center [434, 178] width 80 height 31
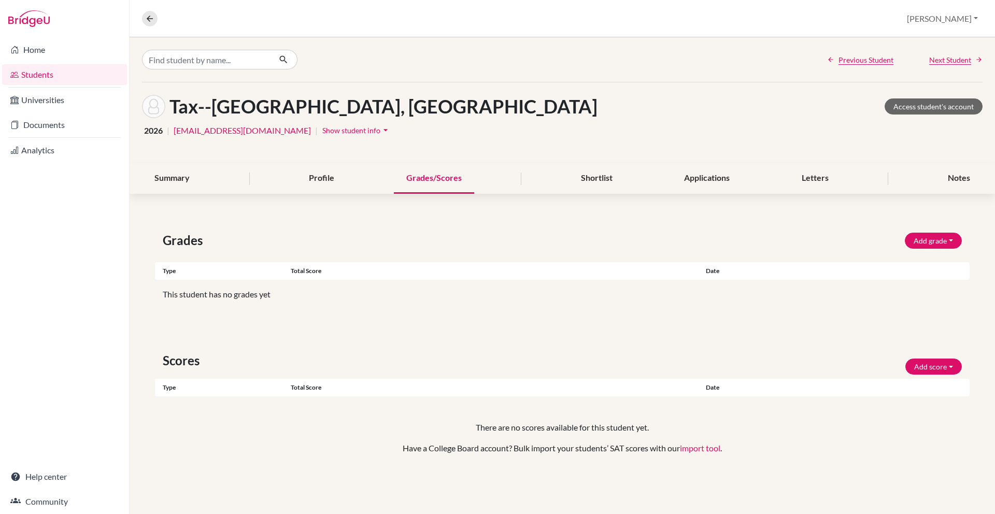
scroll to position [47, 0]
click at [319, 163] on div "Profile" at bounding box center [321, 178] width 50 height 31
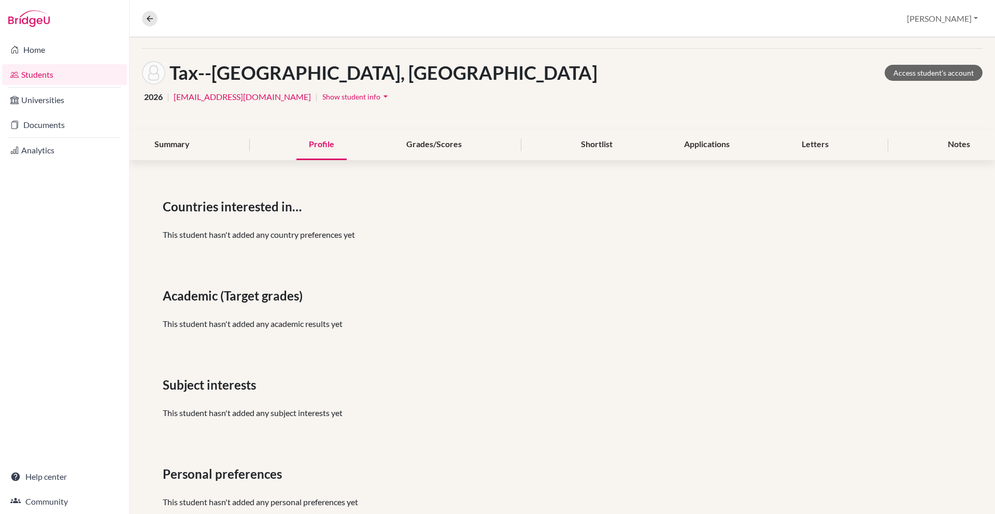
scroll to position [32, 0]
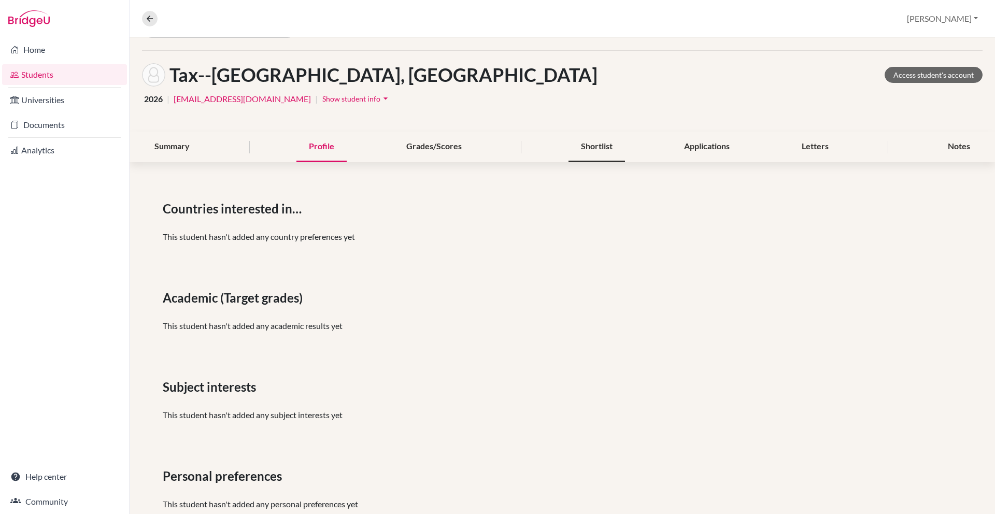
click at [597, 162] on div "Shortlist" at bounding box center [596, 147] width 56 height 31
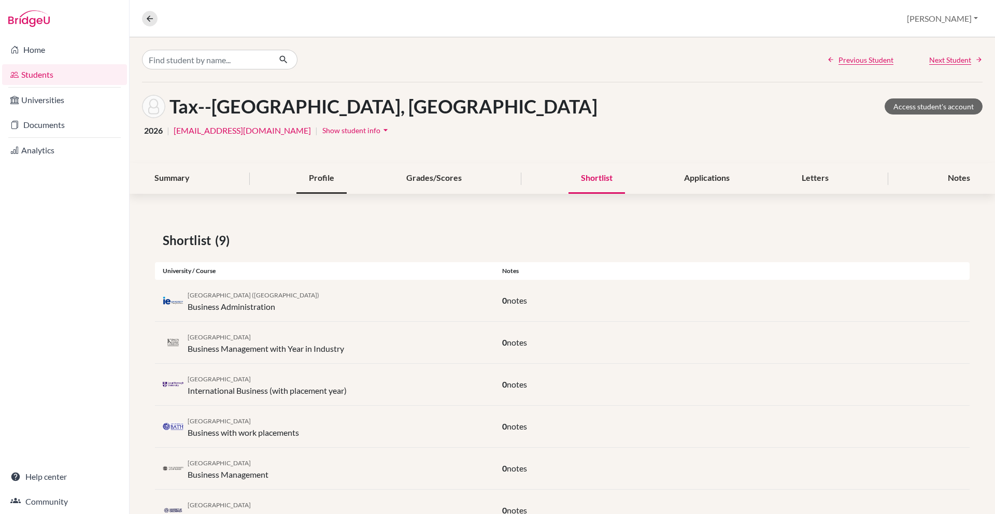
click at [305, 188] on div "Profile" at bounding box center [321, 178] width 50 height 31
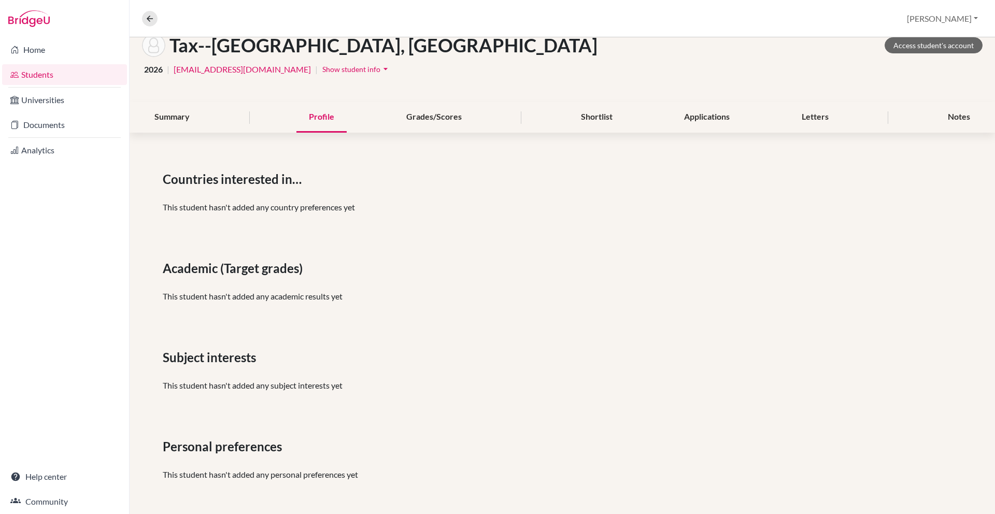
scroll to position [127, 0]
click at [150, 17] on icon at bounding box center [149, 18] width 9 height 9
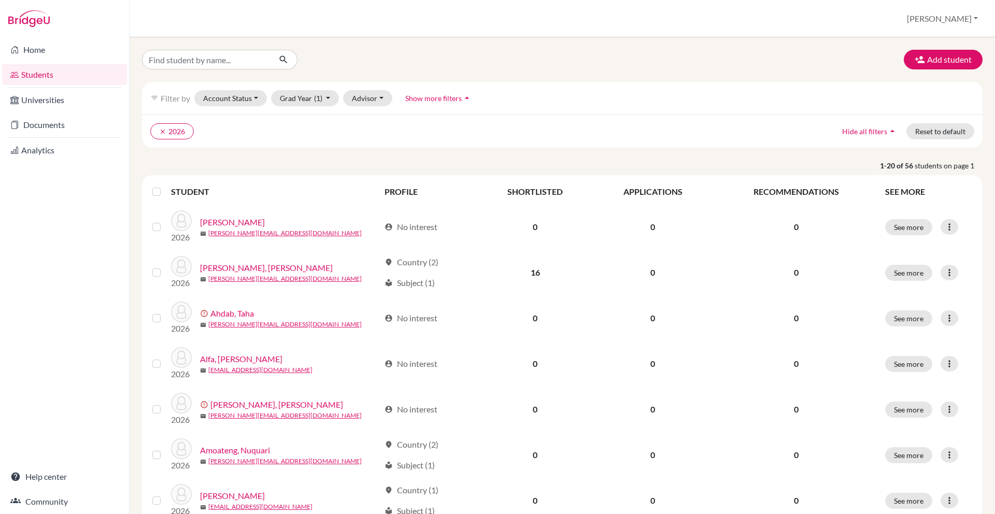
click at [86, 76] on link "Students" at bounding box center [64, 74] width 125 height 21
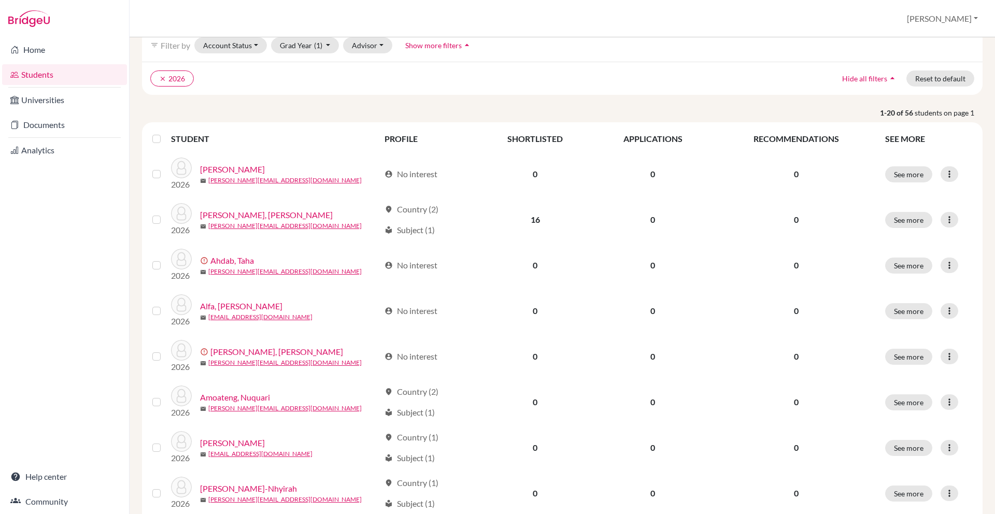
scroll to position [57, 0]
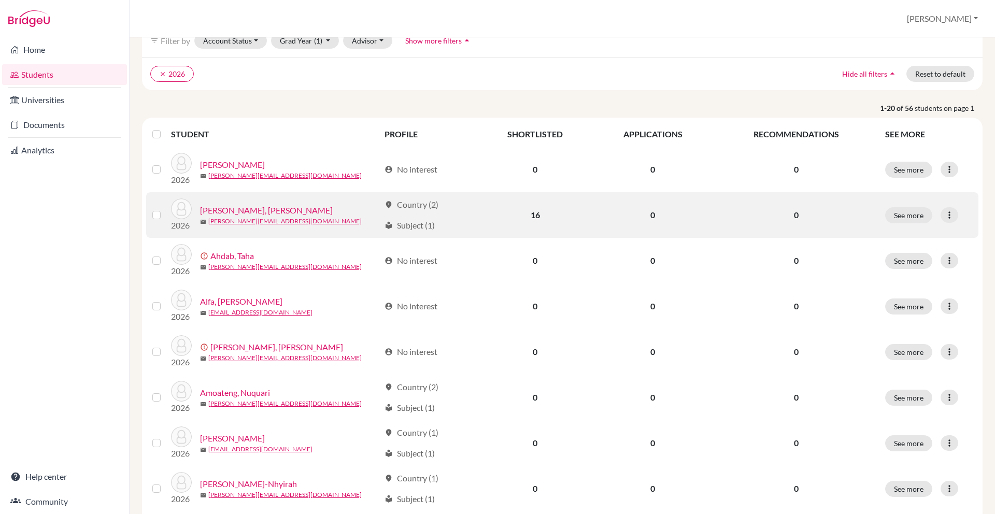
click at [259, 217] on link "[PERSON_NAME], [PERSON_NAME]" at bounding box center [266, 210] width 133 height 12
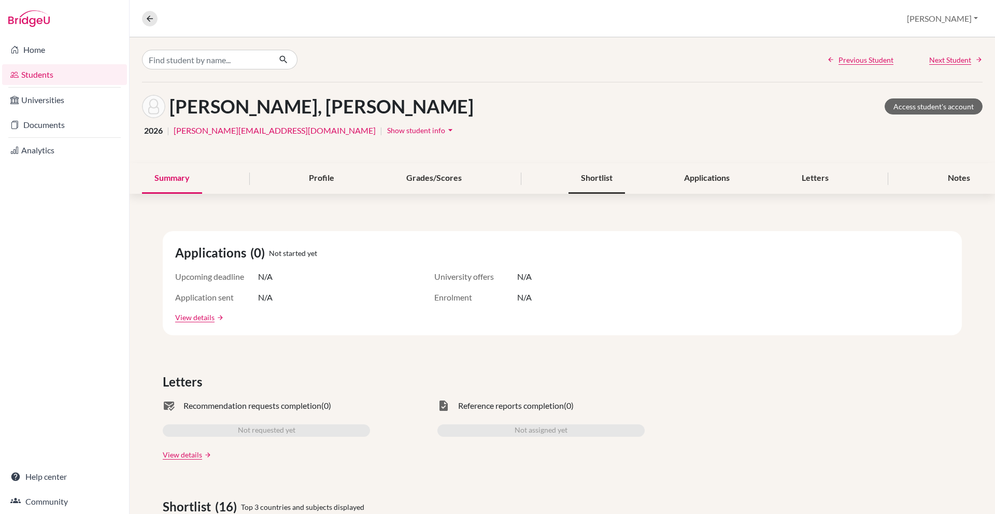
click at [586, 194] on div "Shortlist" at bounding box center [596, 178] width 56 height 31
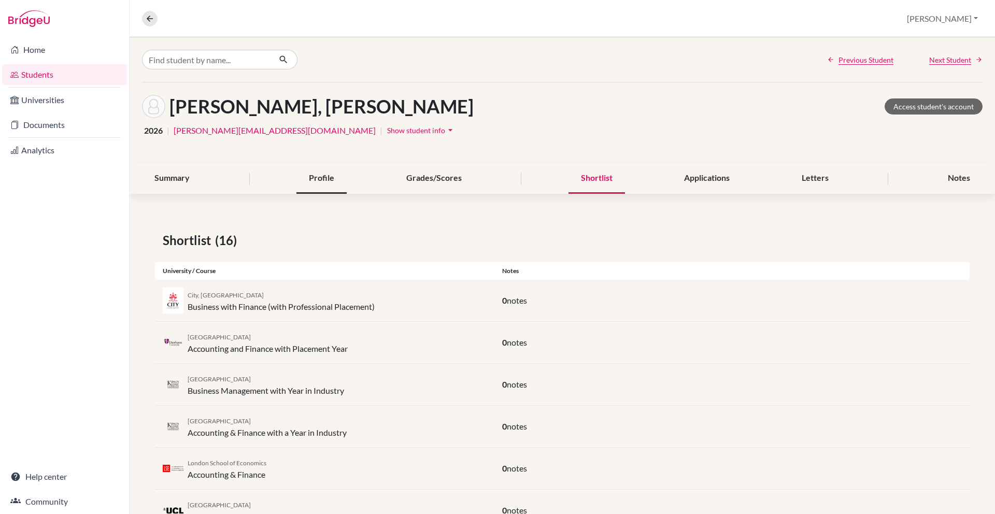
click at [321, 194] on div "Profile" at bounding box center [321, 178] width 50 height 31
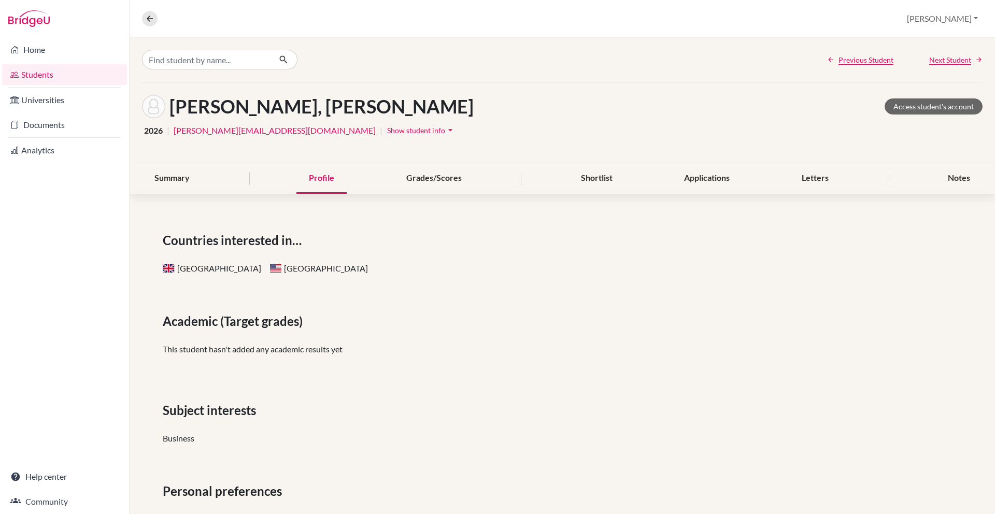
scroll to position [3, 0]
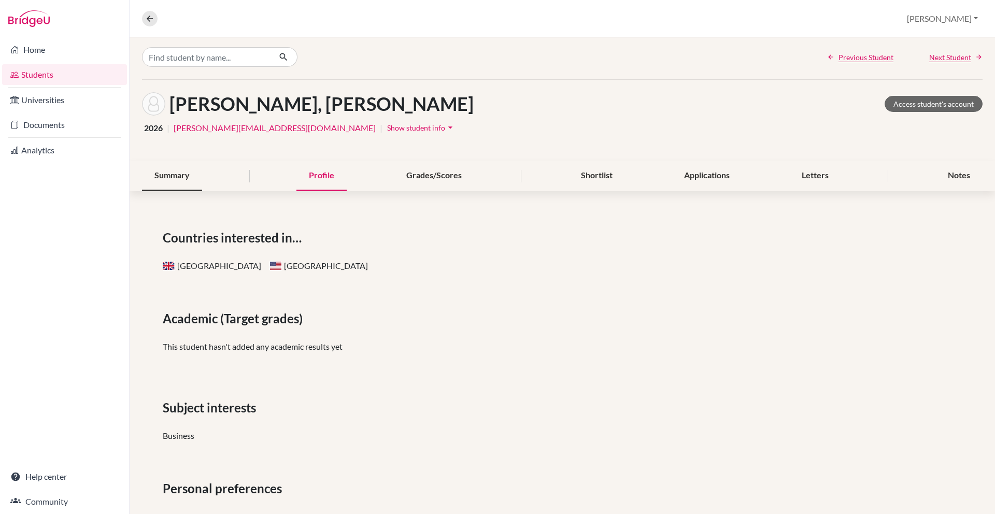
click at [184, 191] on div "Summary" at bounding box center [172, 176] width 60 height 31
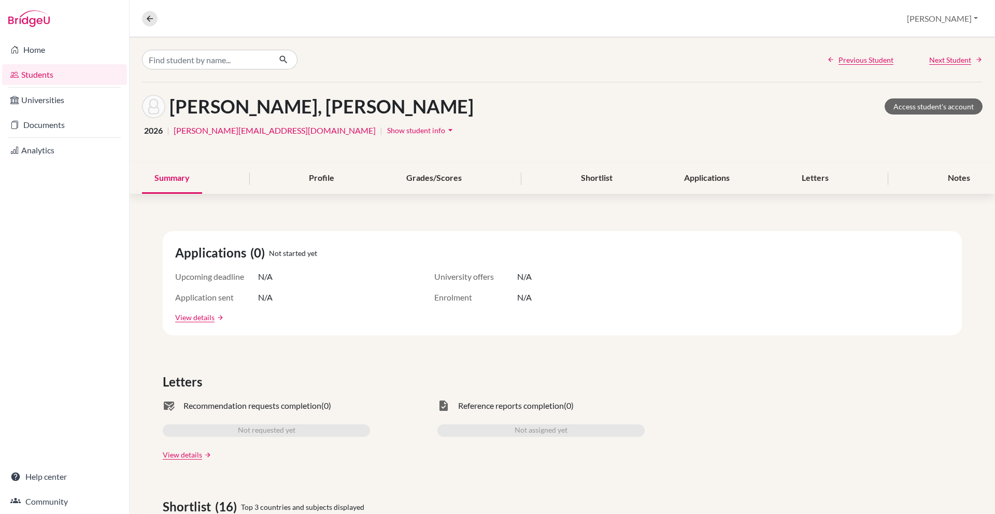
click at [71, 74] on link "Students" at bounding box center [64, 74] width 125 height 21
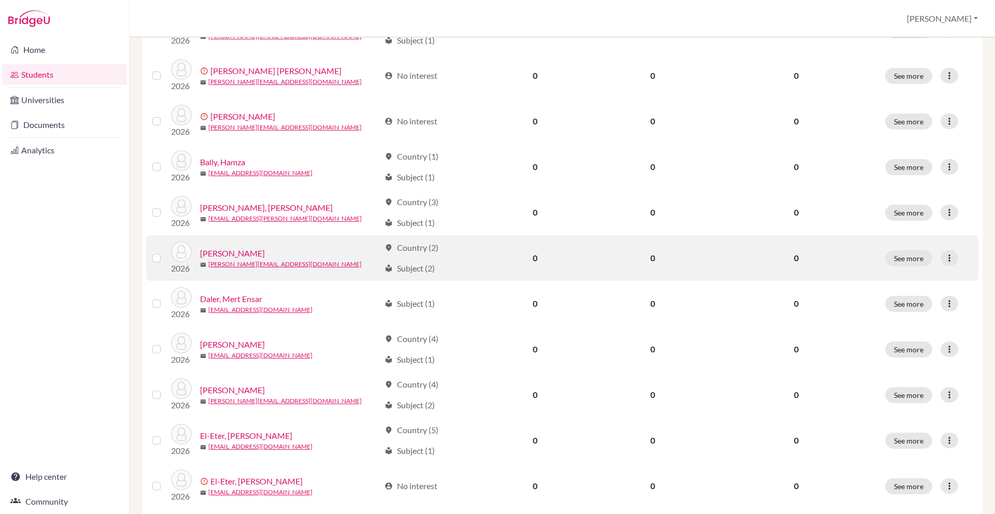
scroll to position [791, 0]
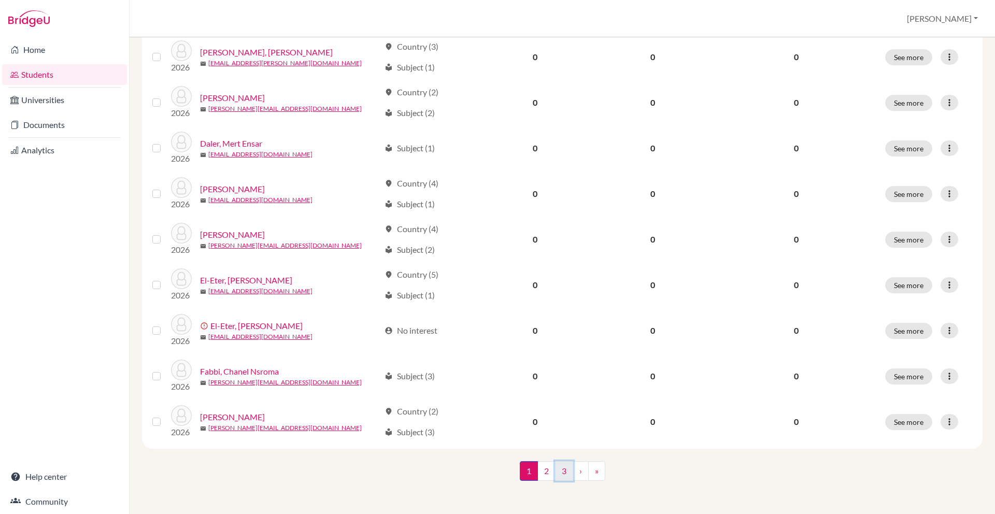
click at [561, 465] on link "3" at bounding box center [564, 471] width 18 height 20
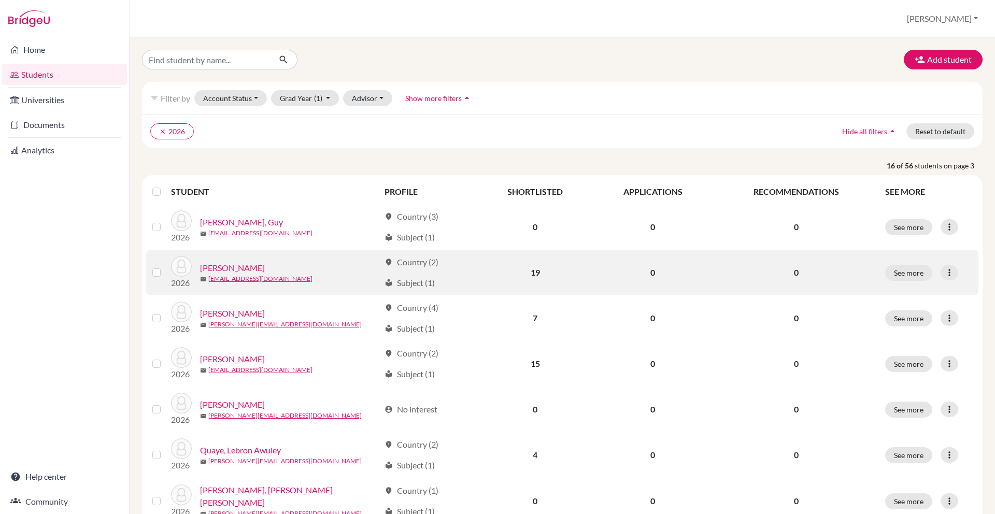
click at [240, 274] on link "[PERSON_NAME]" at bounding box center [232, 268] width 65 height 12
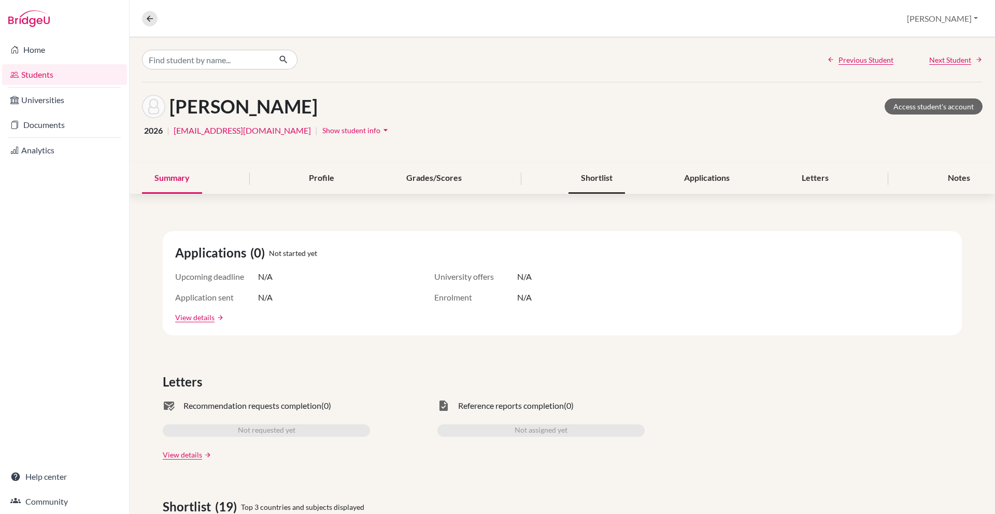
click at [593, 194] on div "Shortlist" at bounding box center [596, 178] width 56 height 31
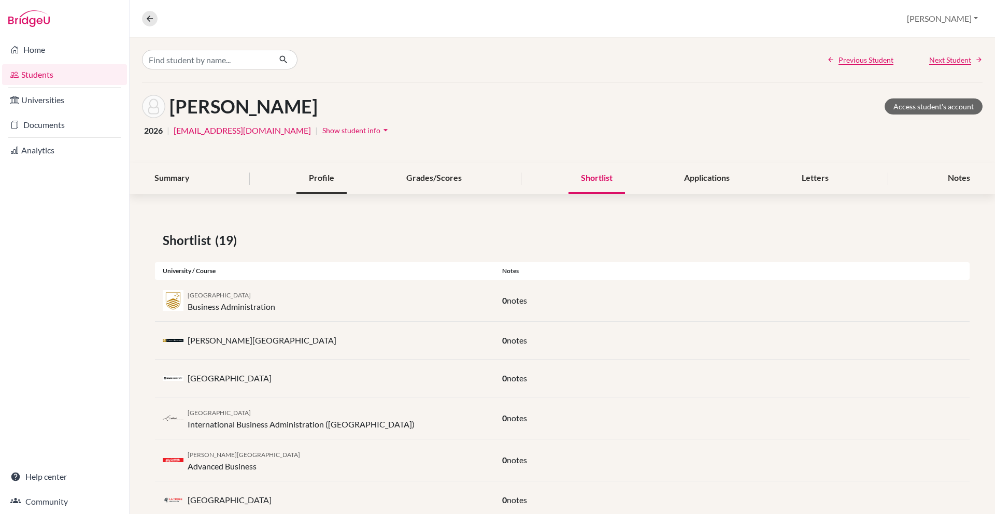
click at [319, 194] on div "Profile" at bounding box center [321, 178] width 50 height 31
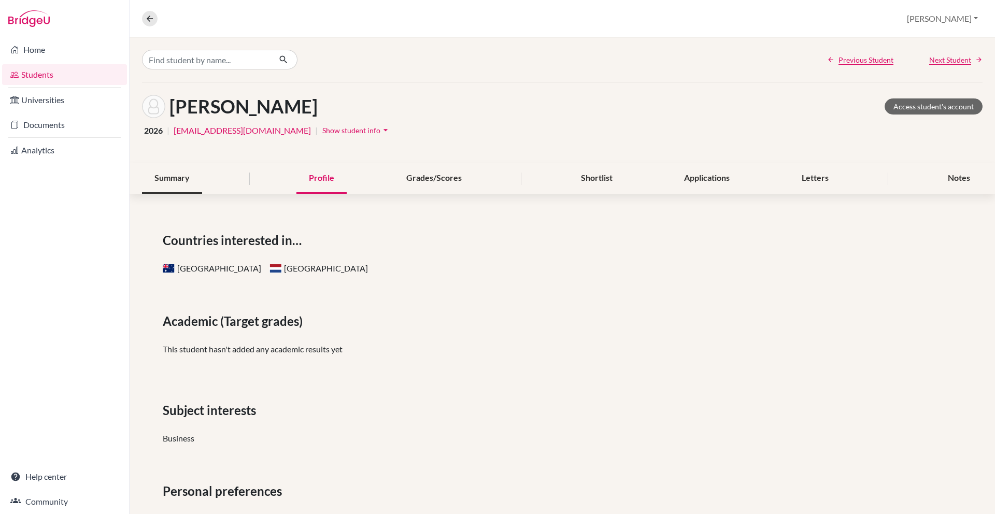
click at [167, 194] on div "Summary" at bounding box center [172, 178] width 60 height 31
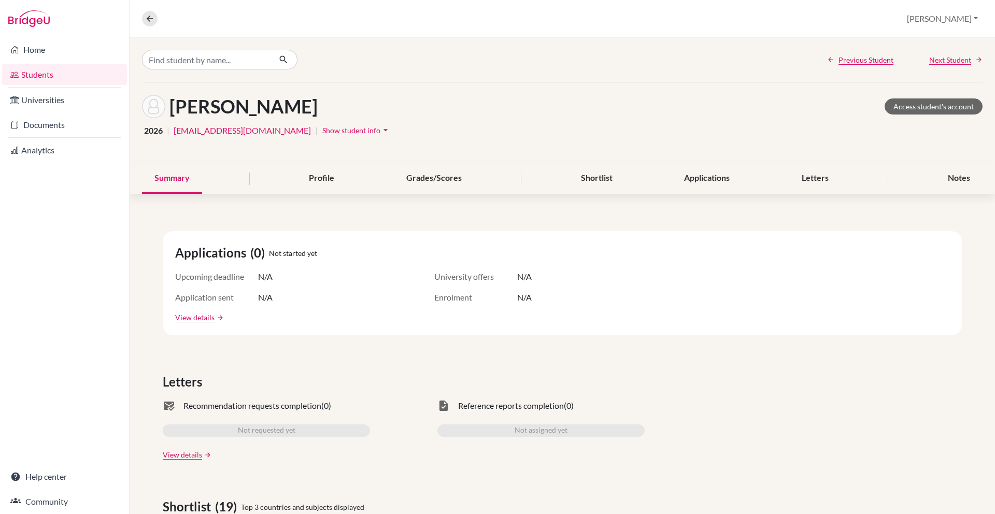
click at [77, 78] on link "Students" at bounding box center [64, 74] width 125 height 21
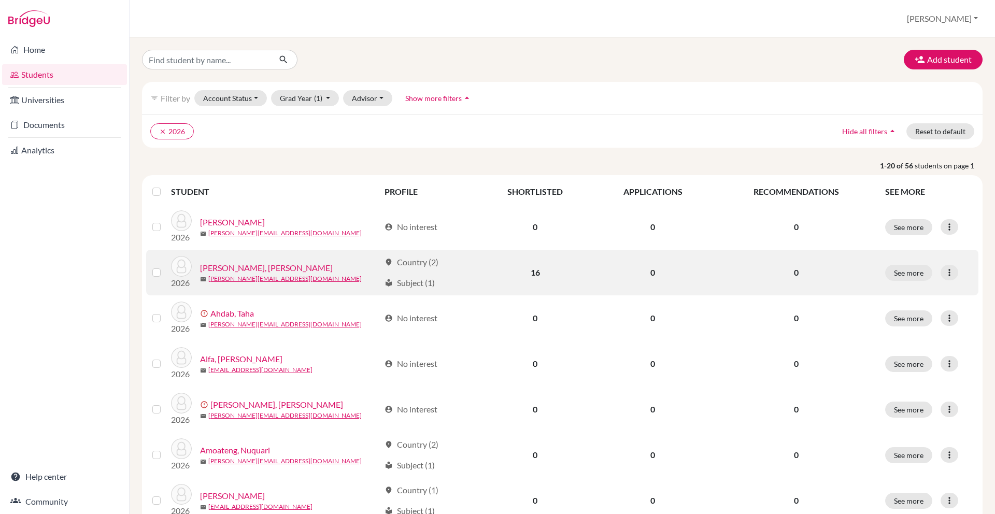
click at [257, 274] on link "[PERSON_NAME], [PERSON_NAME]" at bounding box center [266, 268] width 133 height 12
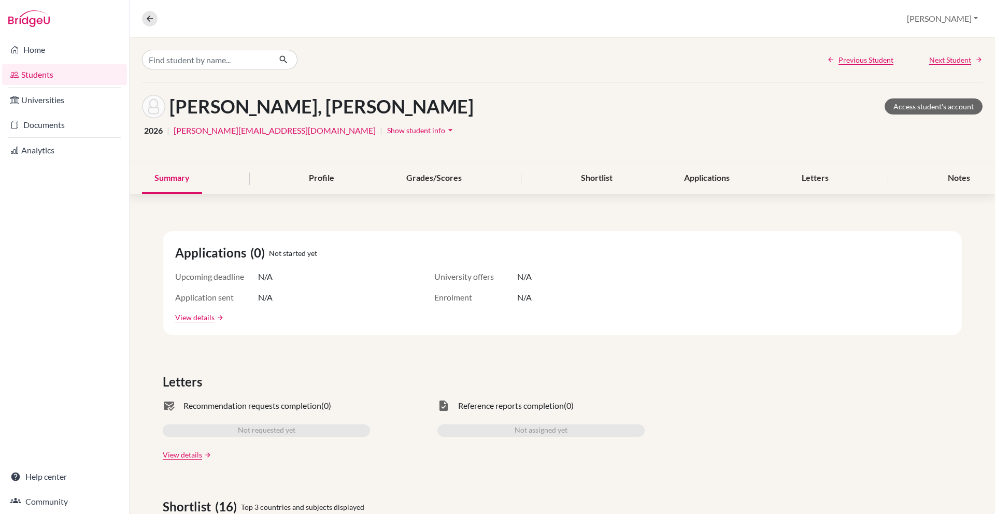
click at [82, 72] on link "Students" at bounding box center [64, 74] width 125 height 21
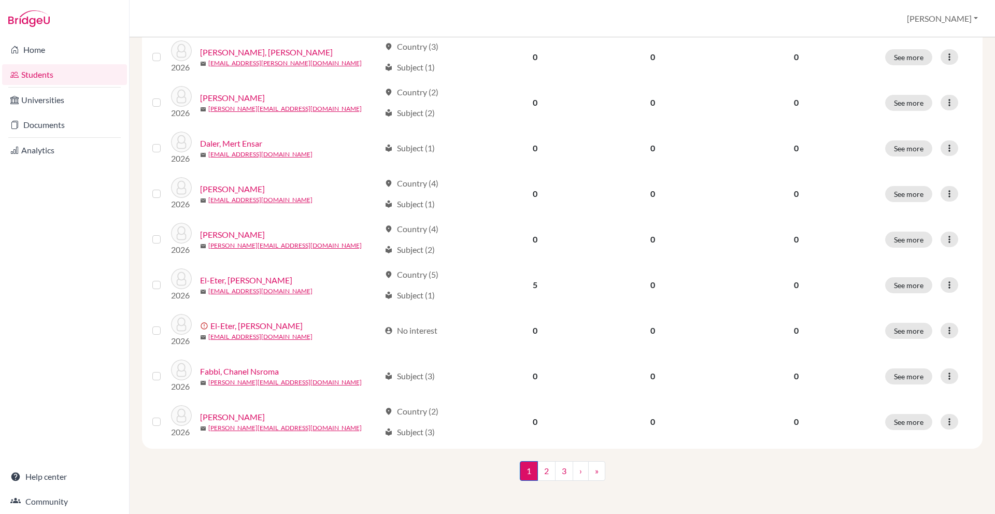
scroll to position [791, 0]
click at [545, 474] on link "2" at bounding box center [546, 471] width 18 height 20
